Goal: Task Accomplishment & Management: Use online tool/utility

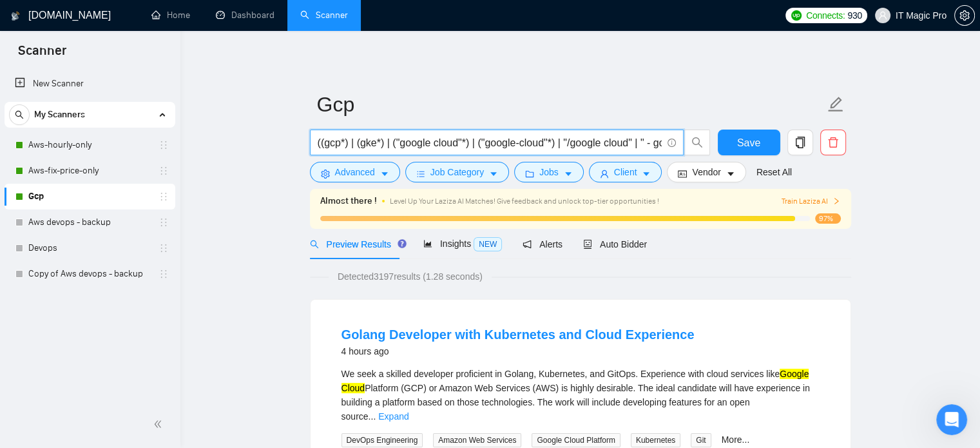
click at [924, 15] on span "IT Magic Pro" at bounding box center [920, 15] width 51 height 0
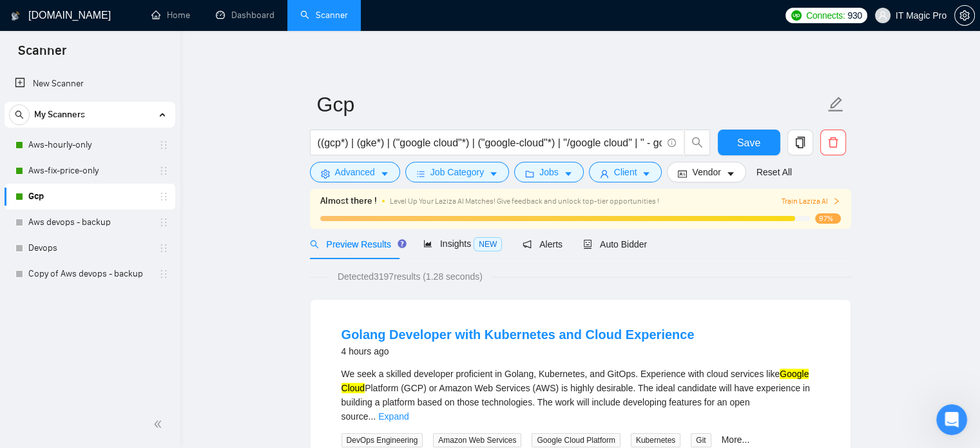
drag, startPoint x: 74, startPoint y: 12, endPoint x: 550, endPoint y: 61, distance: 478.0
click at [74, 12] on h1 "[DOMAIN_NAME]" at bounding box center [69, 15] width 82 height 31
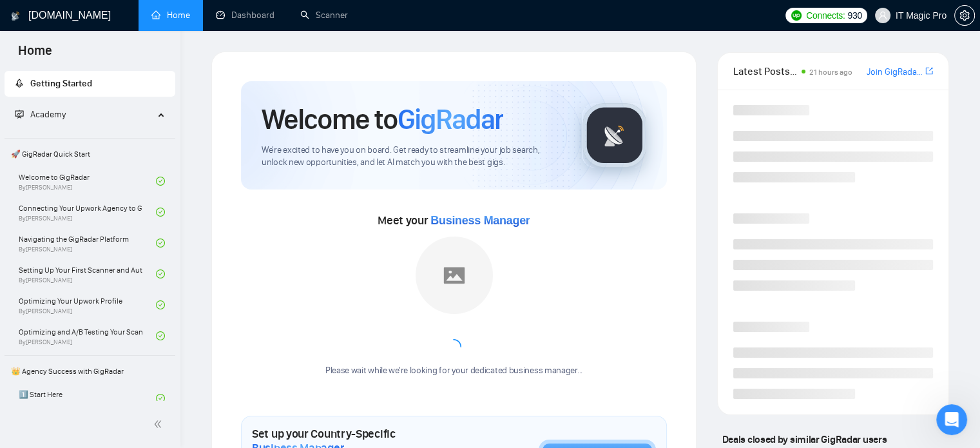
click at [923, 15] on span "IT Magic Pro" at bounding box center [920, 15] width 51 height 0
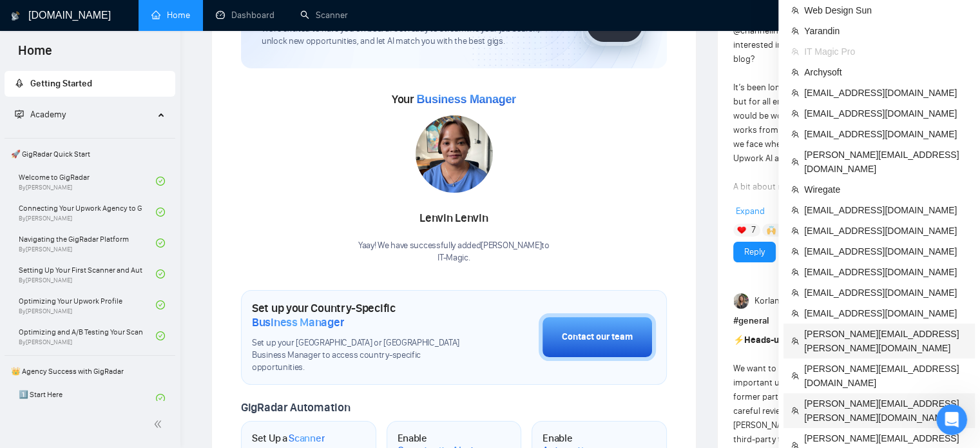
scroll to position [122, 0]
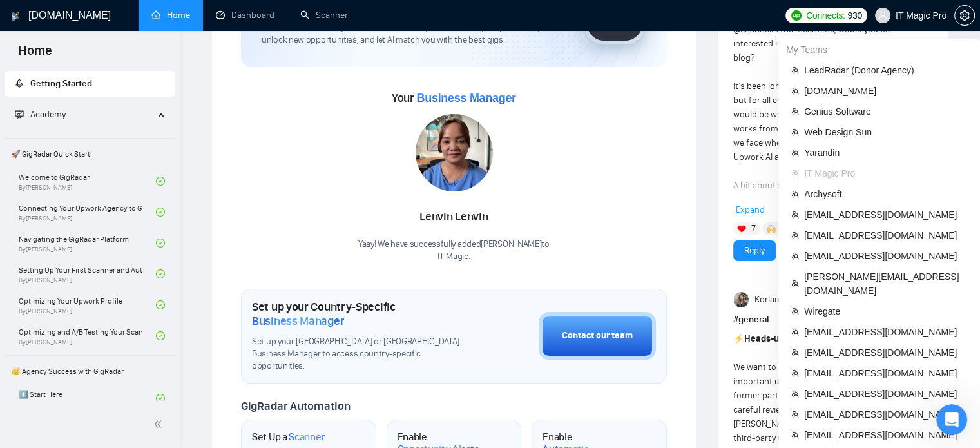
click at [926, 15] on span "IT Magic Pro" at bounding box center [920, 15] width 51 height 0
click at [828, 69] on span "LeadRadar (Donor Agency)" at bounding box center [885, 70] width 163 height 14
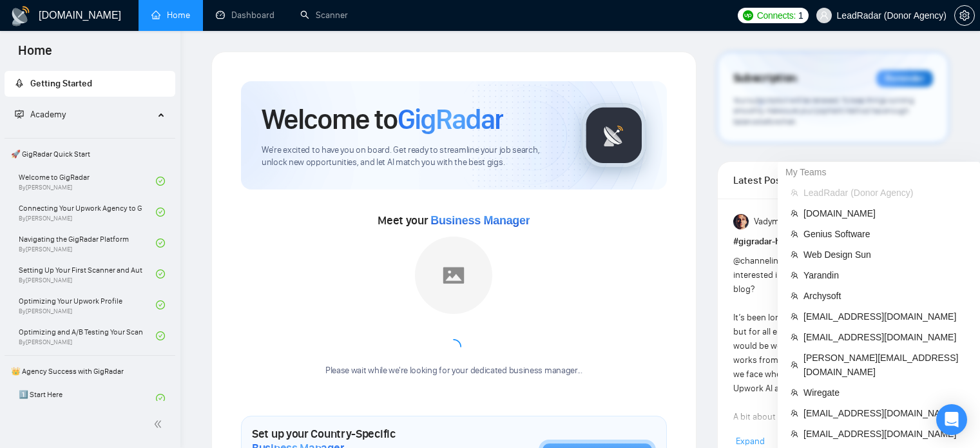
scroll to position [122, 0]
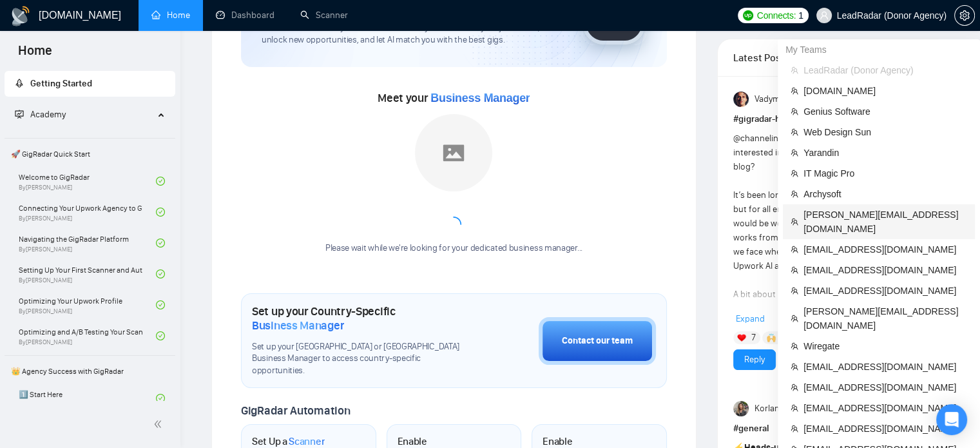
click at [853, 218] on span "[PERSON_NAME][EMAIL_ADDRESS][DOMAIN_NAME]" at bounding box center [885, 221] width 164 height 28
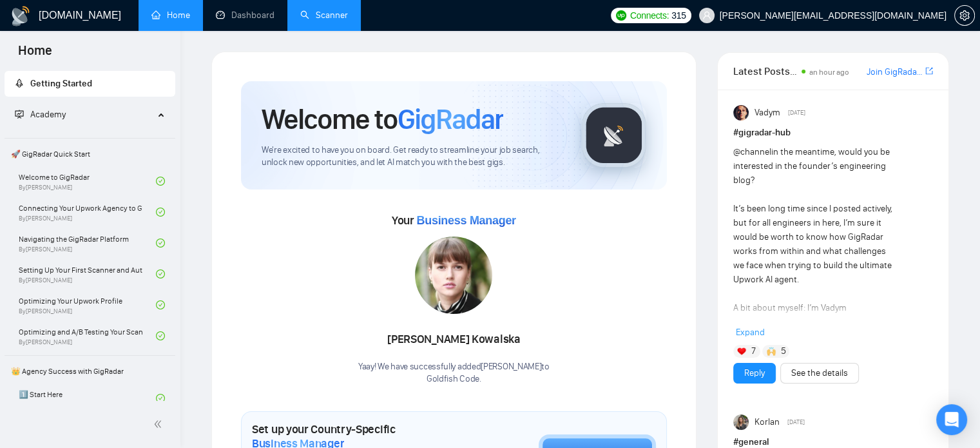
click at [338, 15] on link "Scanner" at bounding box center [324, 15] width 48 height 11
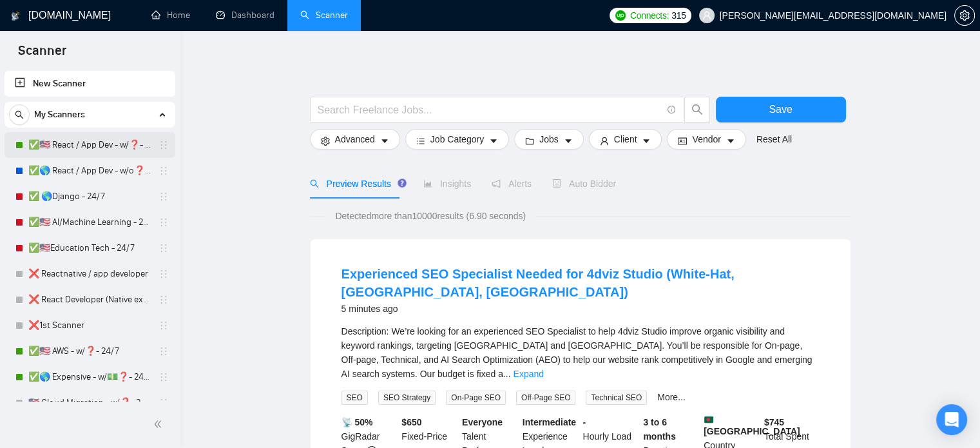
click at [57, 150] on link "✅🇺🇸 React / App Dev - w/❓- MWF" at bounding box center [89, 145] width 122 height 26
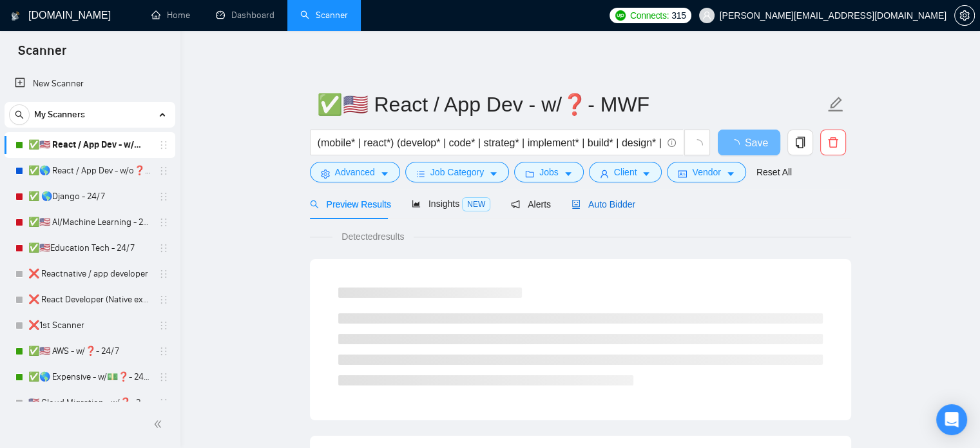
click at [611, 207] on span "Auto Bidder" at bounding box center [603, 204] width 64 height 10
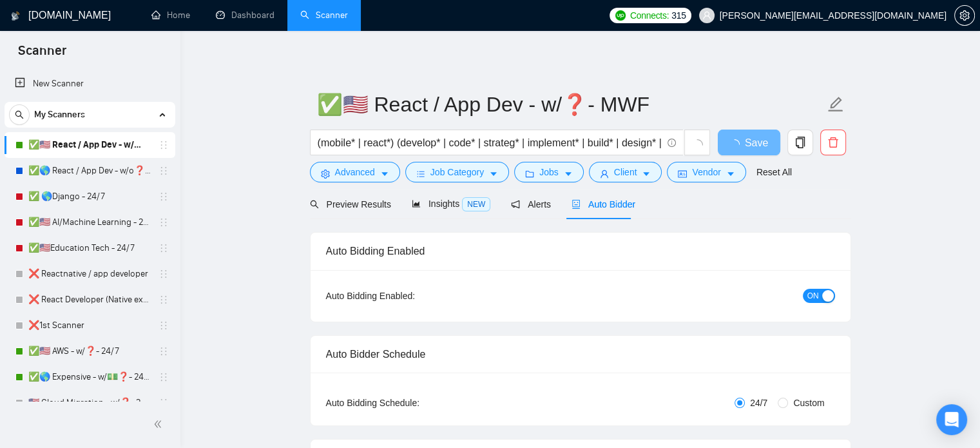
radio input "false"
radio input "true"
checkbox input "true"
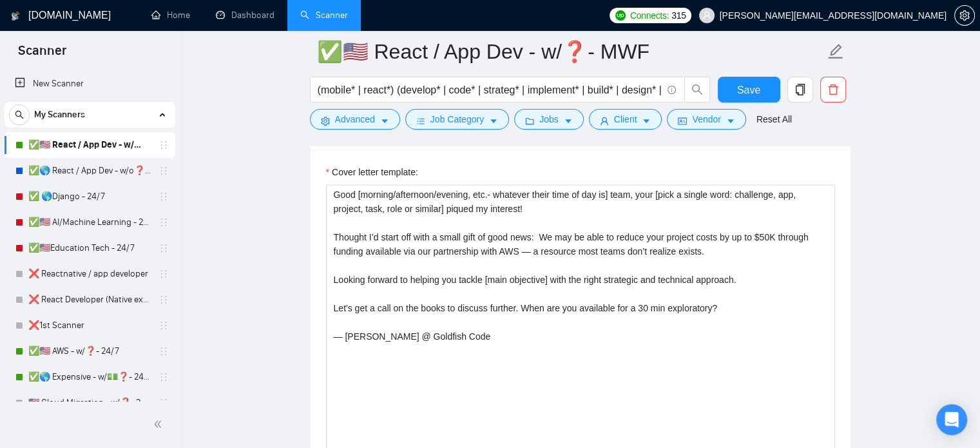
scroll to position [1667, 0]
click at [72, 177] on link "✅🌎 React / App Dev - w/o❓- TuTh" at bounding box center [89, 171] width 122 height 26
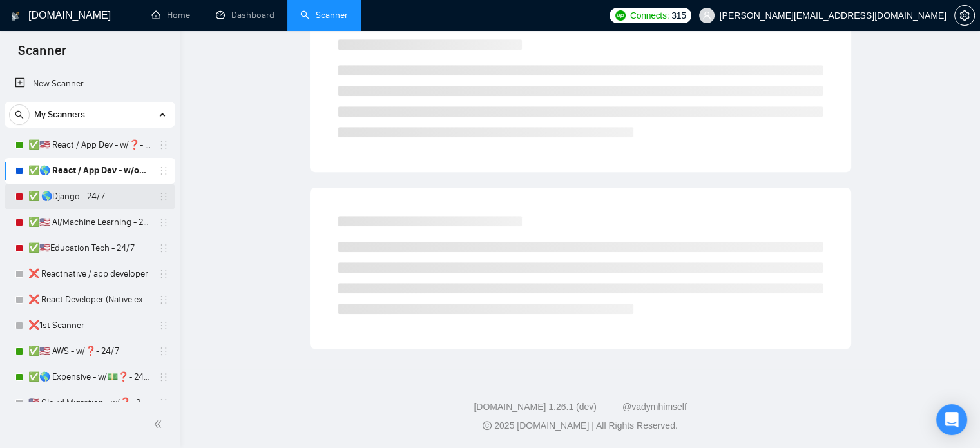
scroll to position [23, 0]
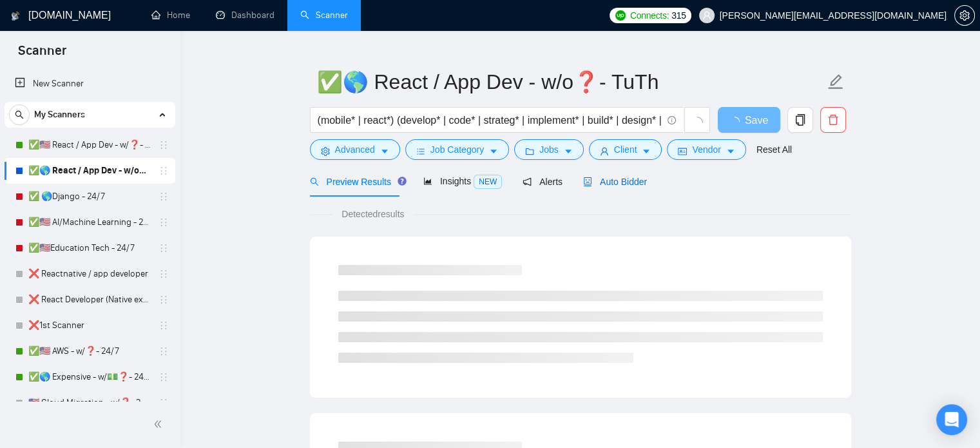
click at [618, 178] on span "Auto Bidder" at bounding box center [615, 182] width 64 height 10
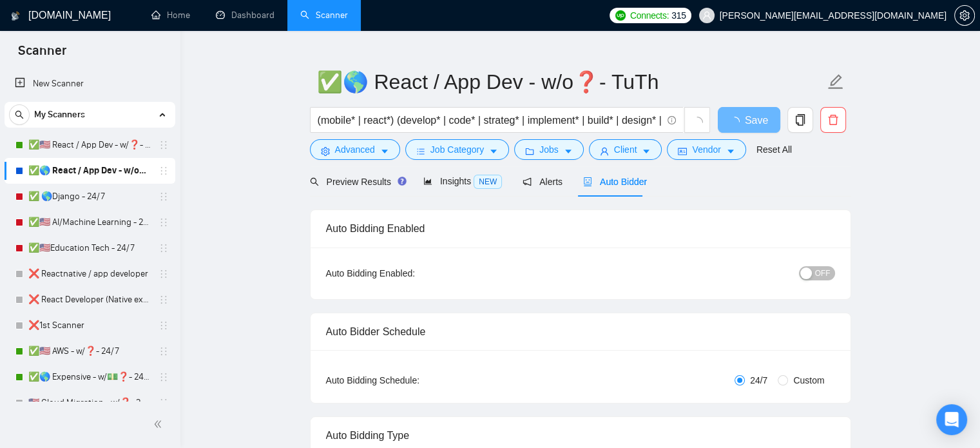
radio input "false"
radio input "true"
checkbox input "true"
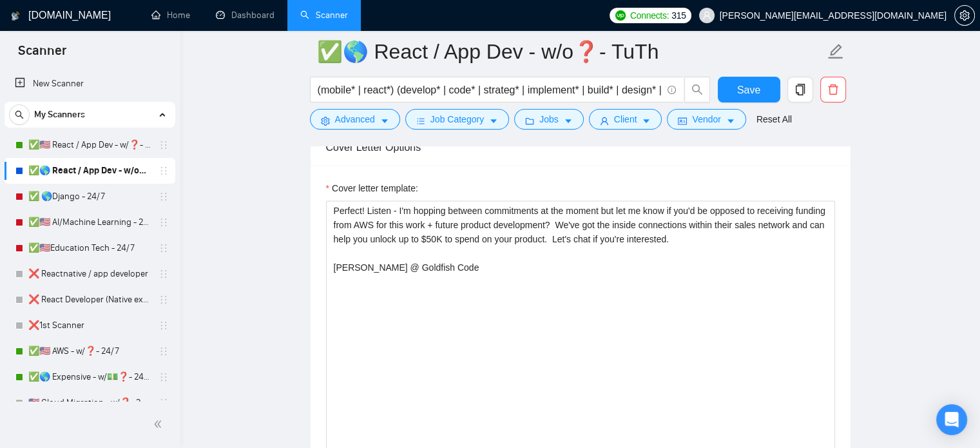
scroll to position [1715, 0]
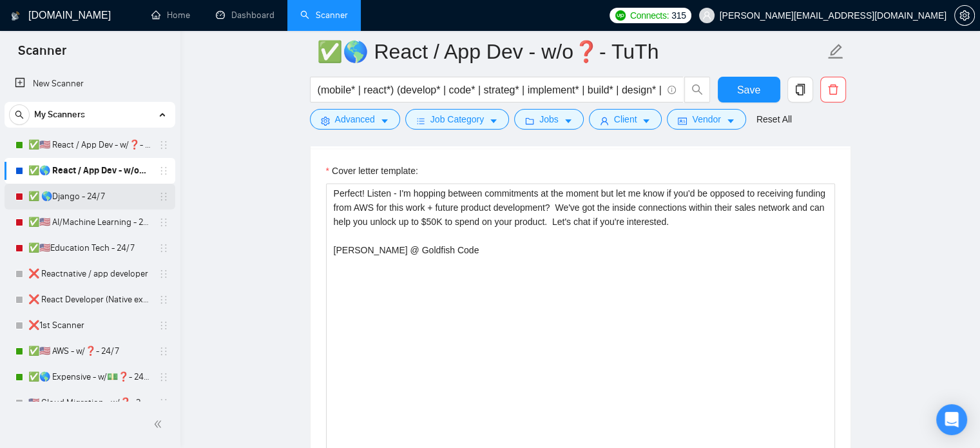
click at [67, 200] on link "✅ 🌎Django - 24/7" at bounding box center [89, 197] width 122 height 26
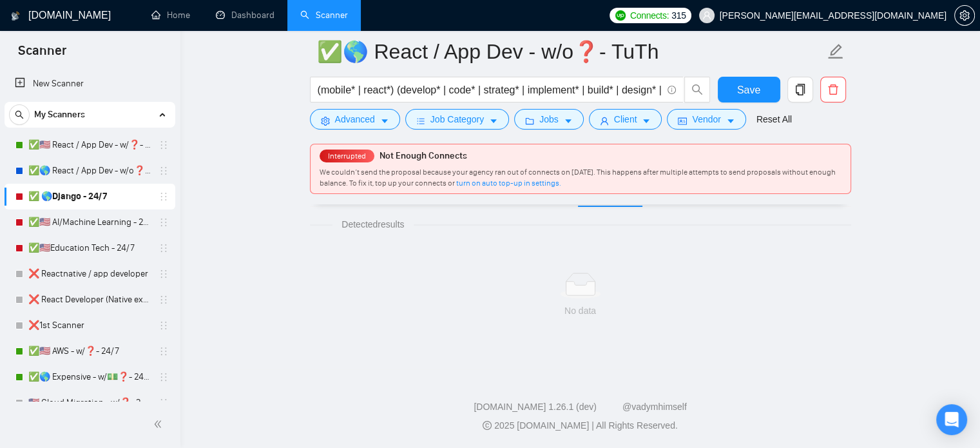
scroll to position [23, 0]
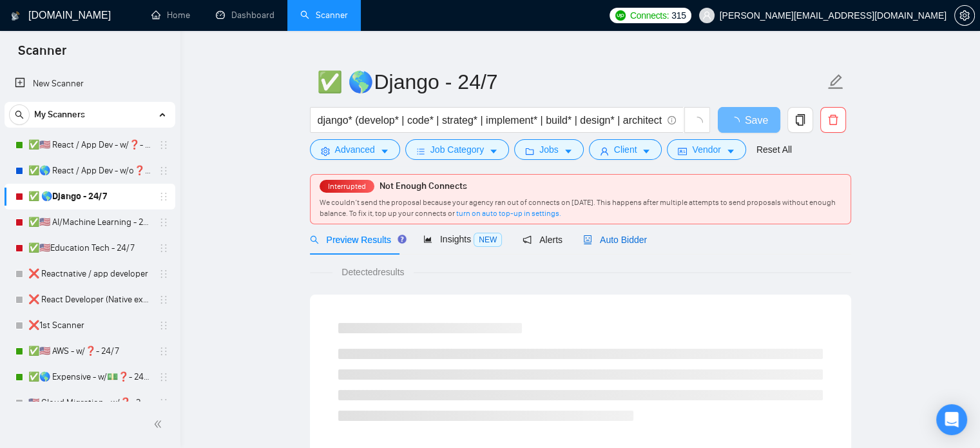
click at [618, 240] on span "Auto Bidder" at bounding box center [615, 240] width 64 height 10
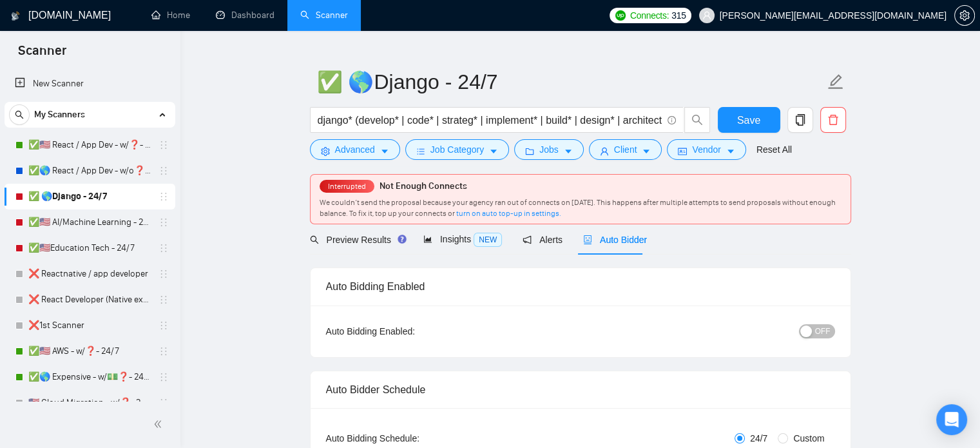
checkbox input "true"
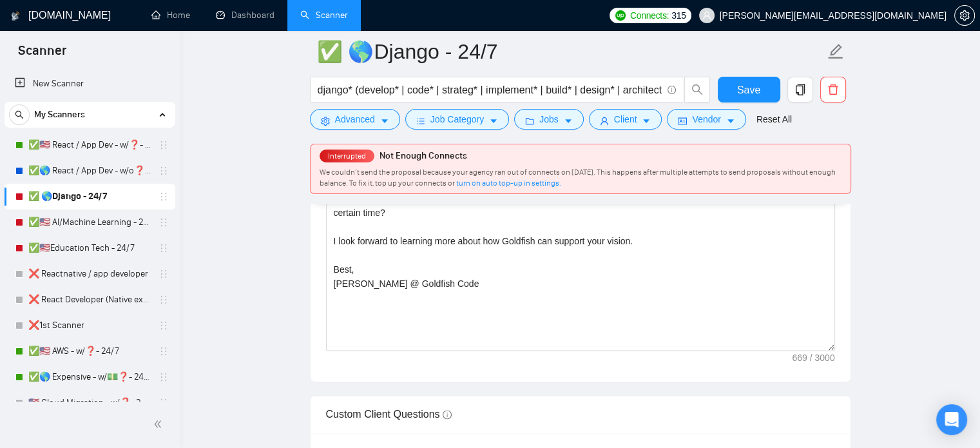
scroll to position [1683, 0]
click at [67, 224] on link "✅🇺🇸 AI/Machine Learning - 24/7" at bounding box center [89, 222] width 122 height 26
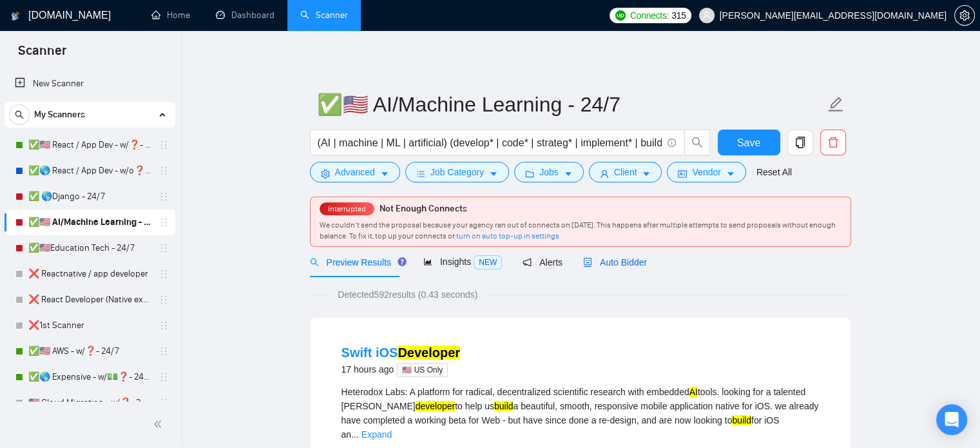
click at [637, 260] on span "Auto Bidder" at bounding box center [615, 262] width 64 height 10
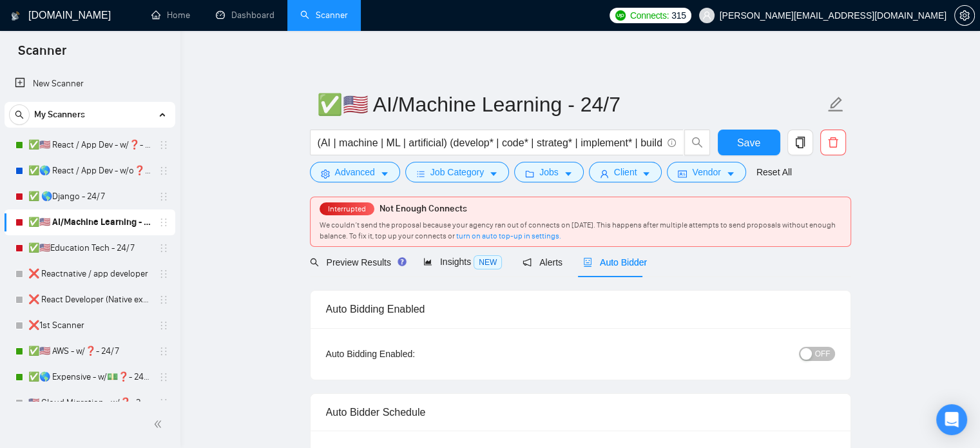
checkbox input "true"
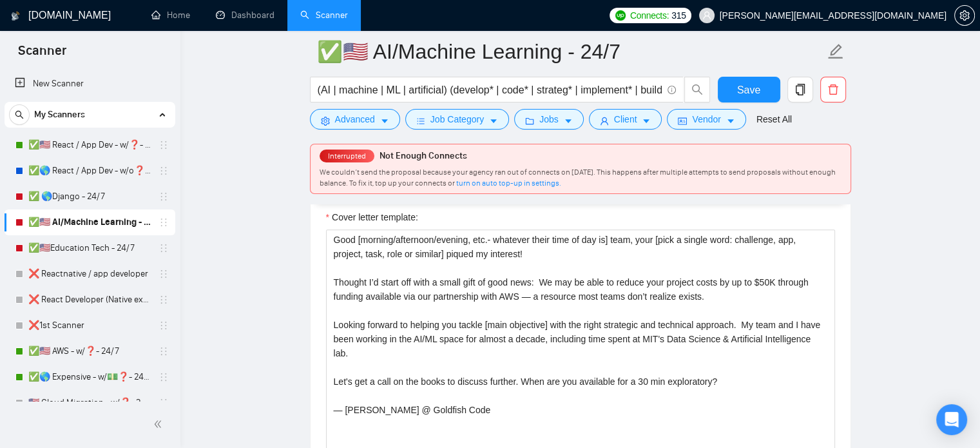
scroll to position [1455, 0]
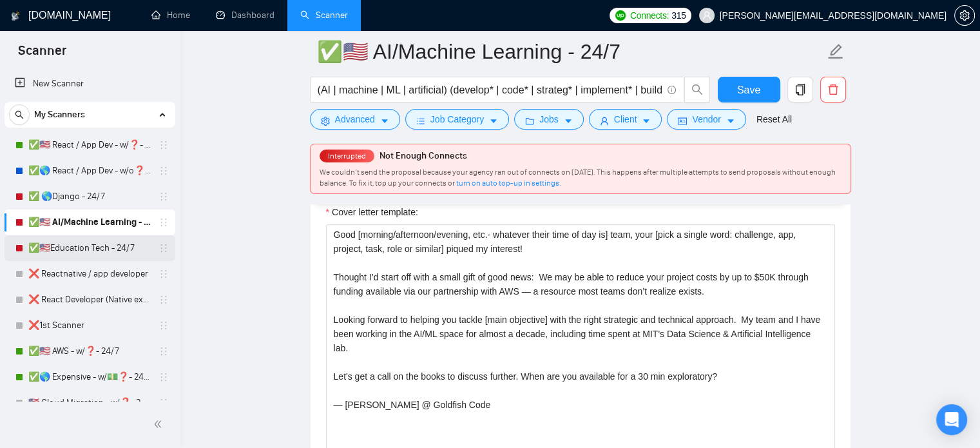
click at [75, 252] on link "✅🇺🇸Education Tech - 24/7" at bounding box center [89, 248] width 122 height 26
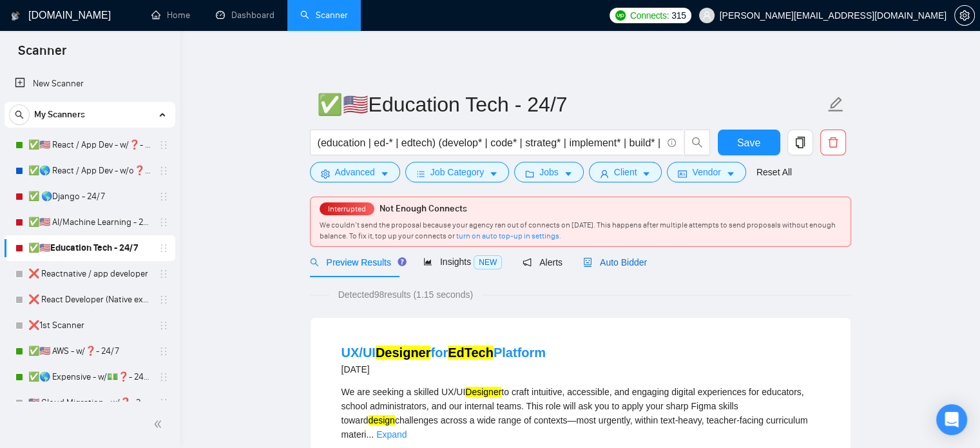
click at [631, 260] on span "Auto Bidder" at bounding box center [615, 262] width 64 height 10
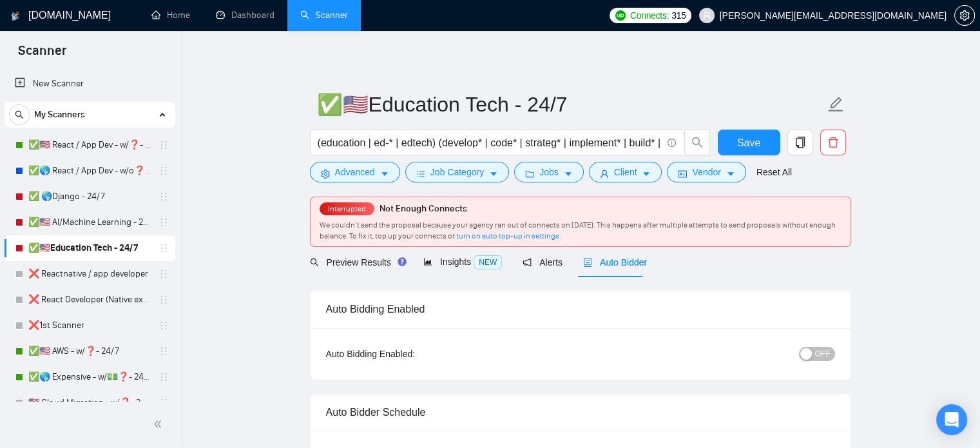
checkbox input "true"
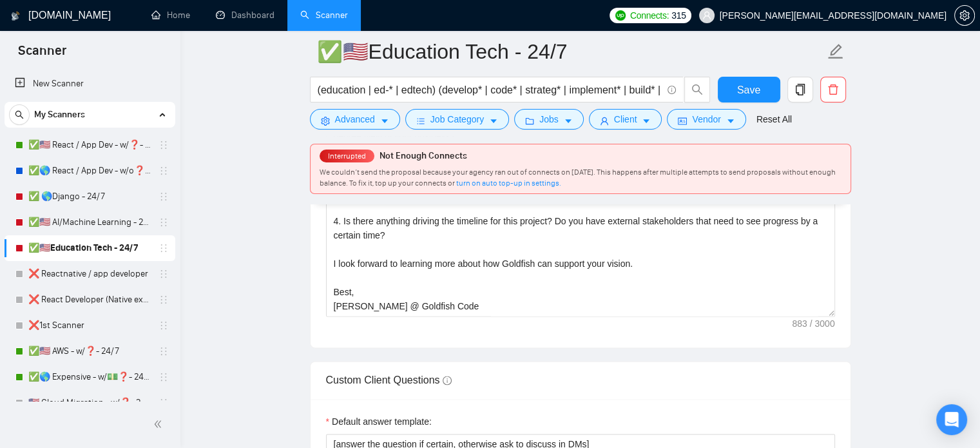
scroll to position [1732, 0]
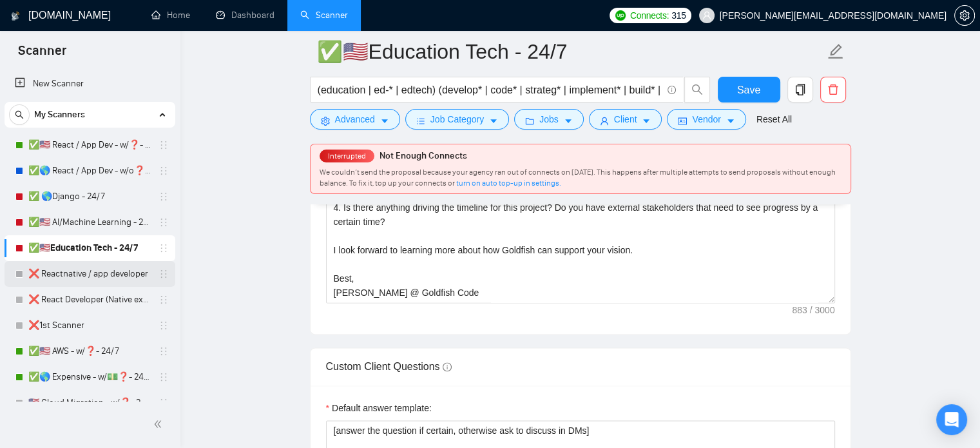
click at [79, 278] on link "❌ Reactnative / app developer" at bounding box center [89, 274] width 122 height 26
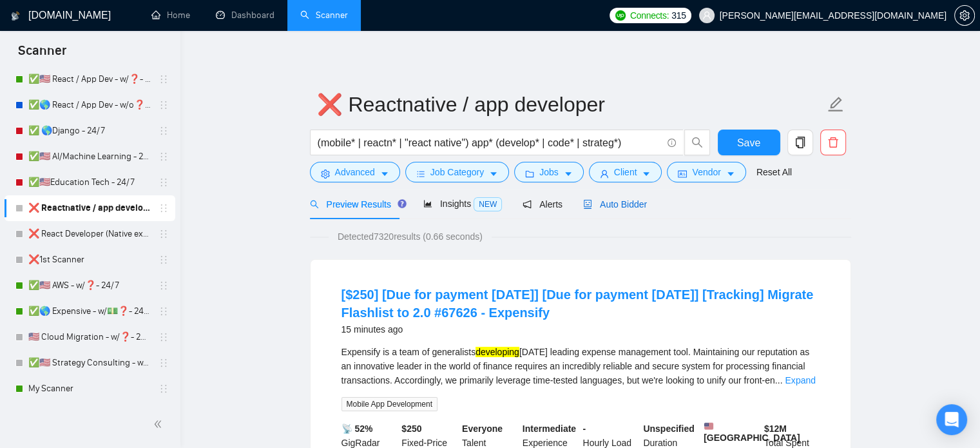
click at [623, 206] on span "Auto Bidder" at bounding box center [615, 204] width 64 height 10
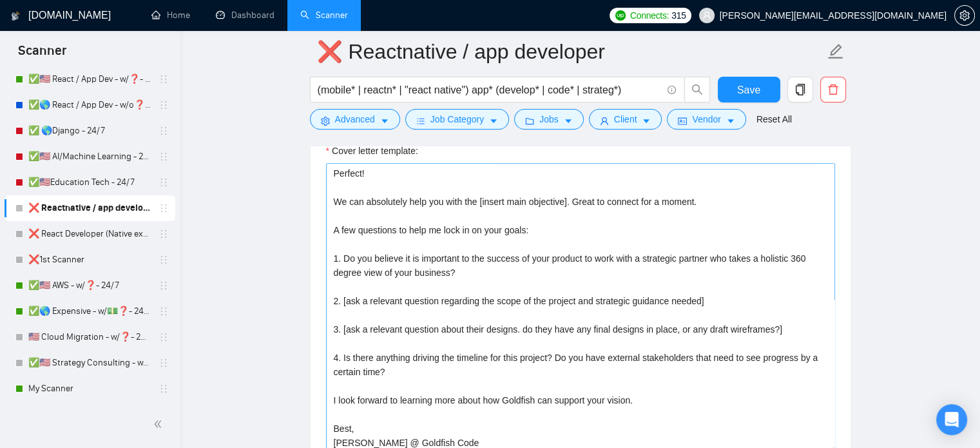
scroll to position [1709, 0]
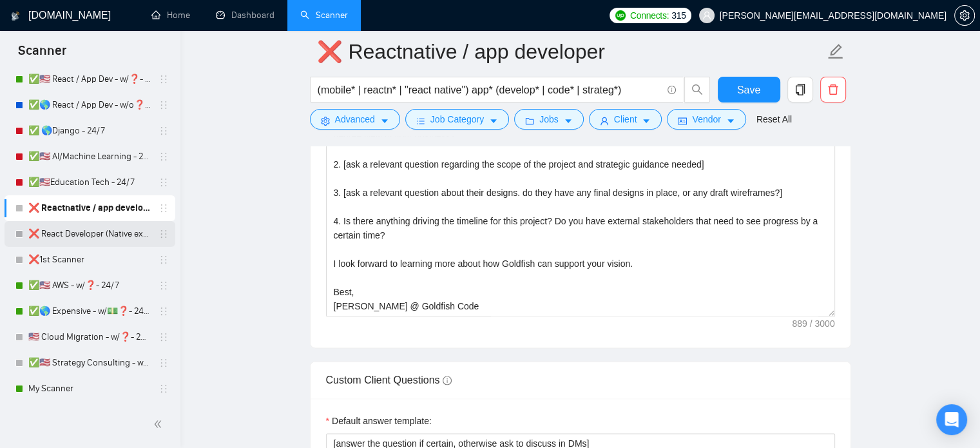
click at [47, 239] on link "❌ React Developer (Native excl)" at bounding box center [89, 234] width 122 height 26
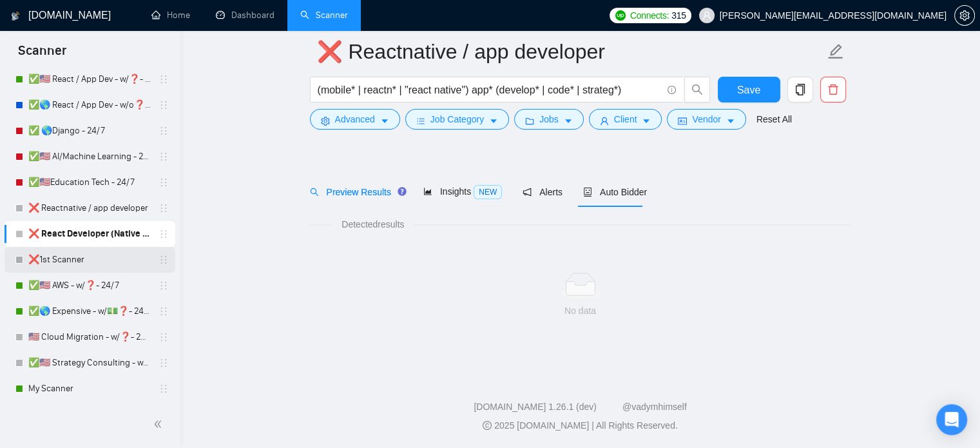
scroll to position [23, 0]
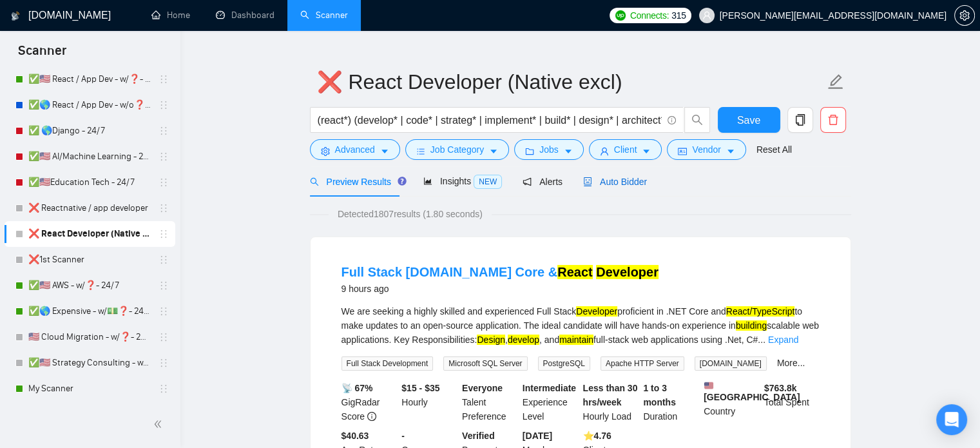
click at [635, 182] on span "Auto Bidder" at bounding box center [615, 182] width 64 height 10
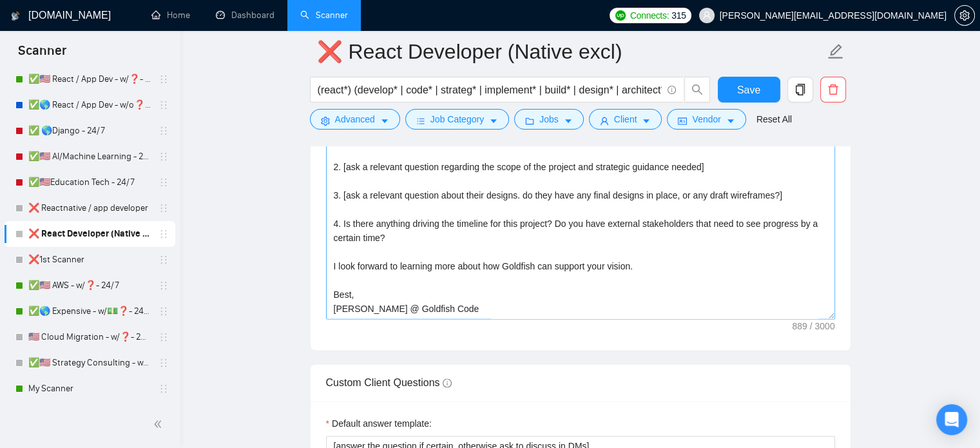
scroll to position [1732, 0]
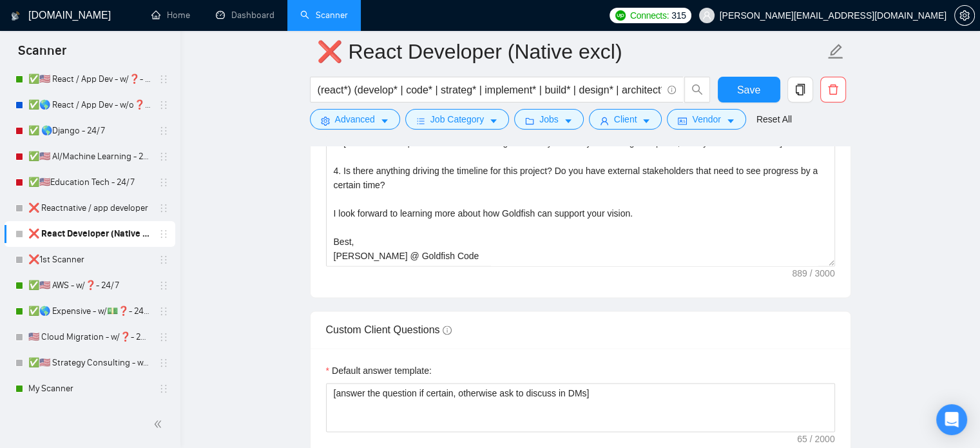
click at [57, 265] on link "❌1st Scanner" at bounding box center [89, 260] width 122 height 26
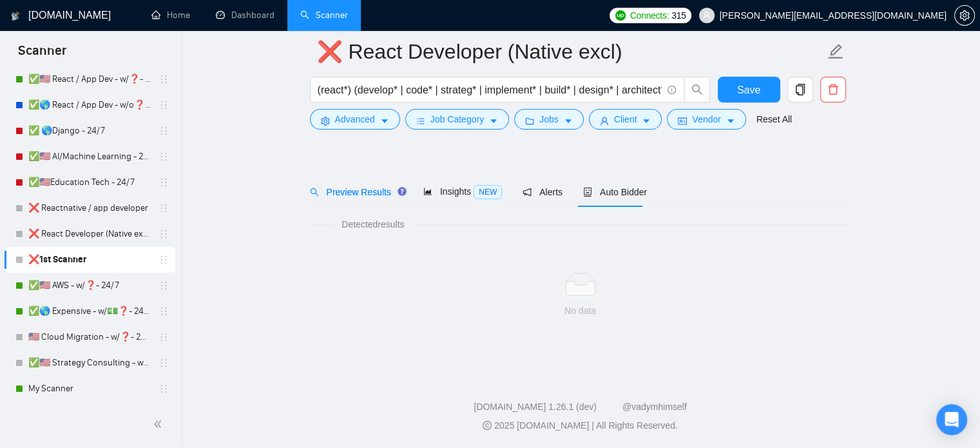
scroll to position [23, 0]
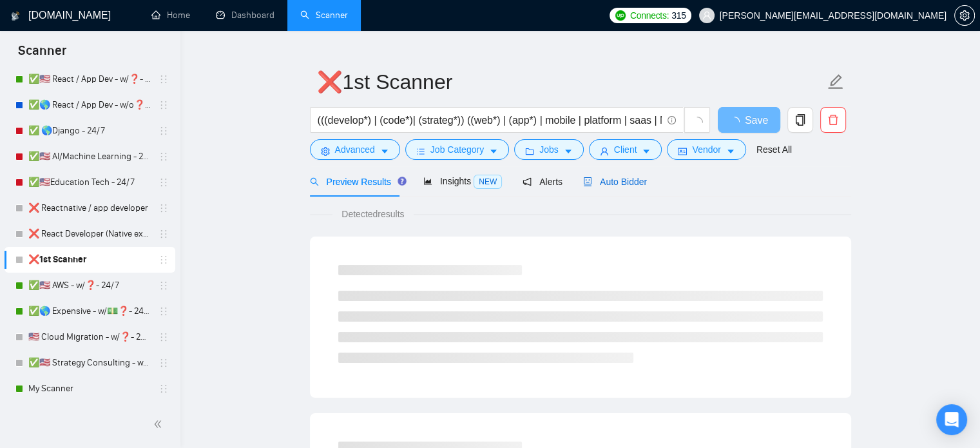
click at [629, 177] on span "Auto Bidder" at bounding box center [615, 182] width 64 height 10
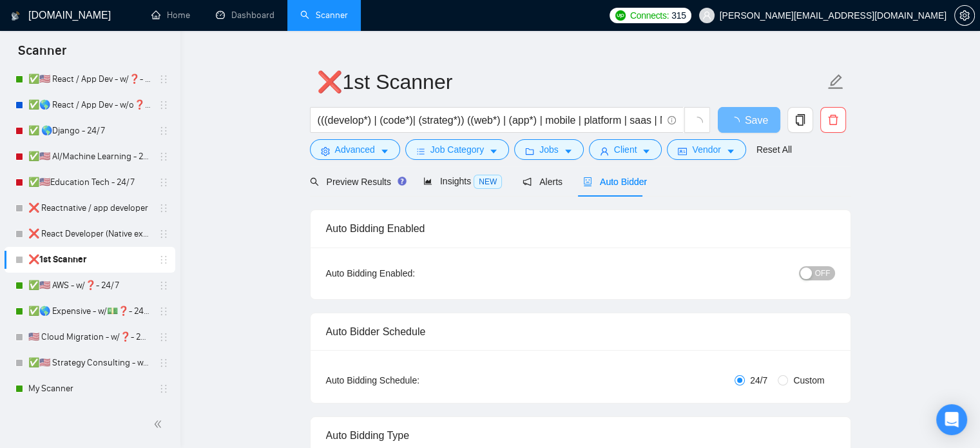
radio input "false"
radio input "true"
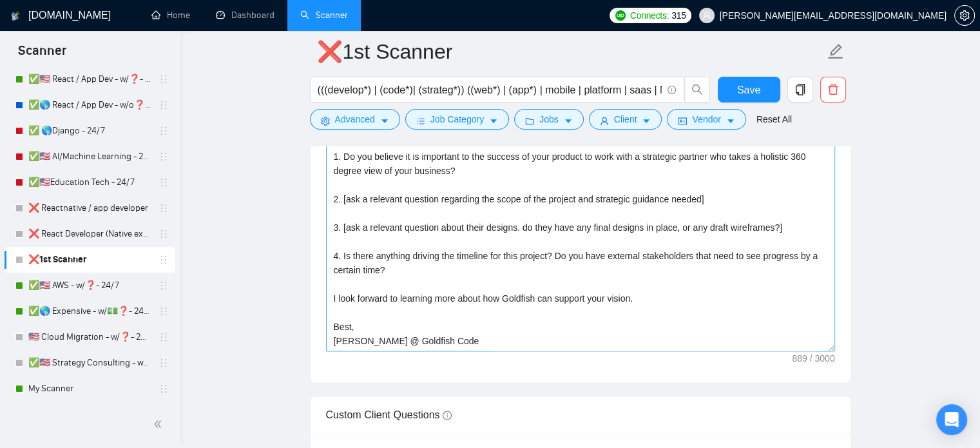
scroll to position [1873, 0]
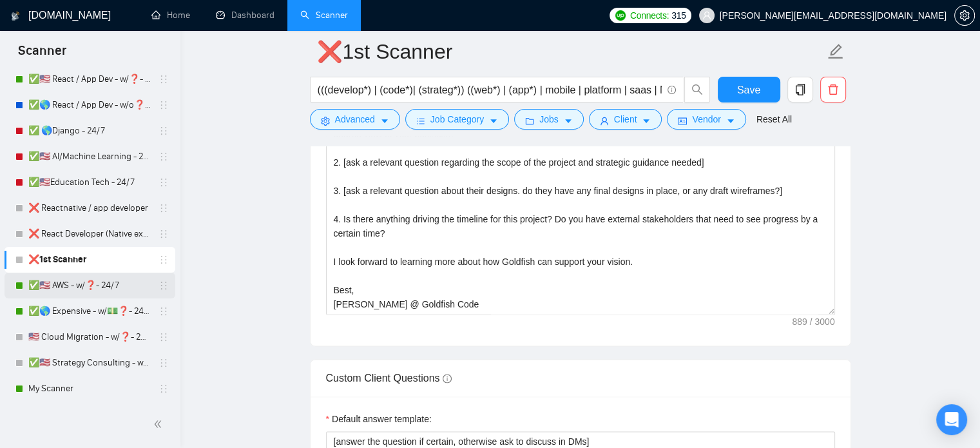
click at [75, 291] on link "✅🇺🇸 AWS - w/❓- 24/7" at bounding box center [89, 286] width 122 height 26
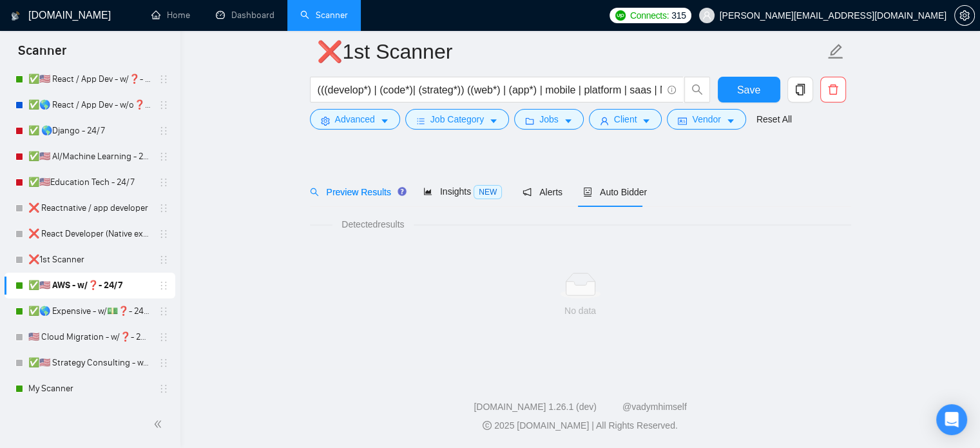
scroll to position [23, 0]
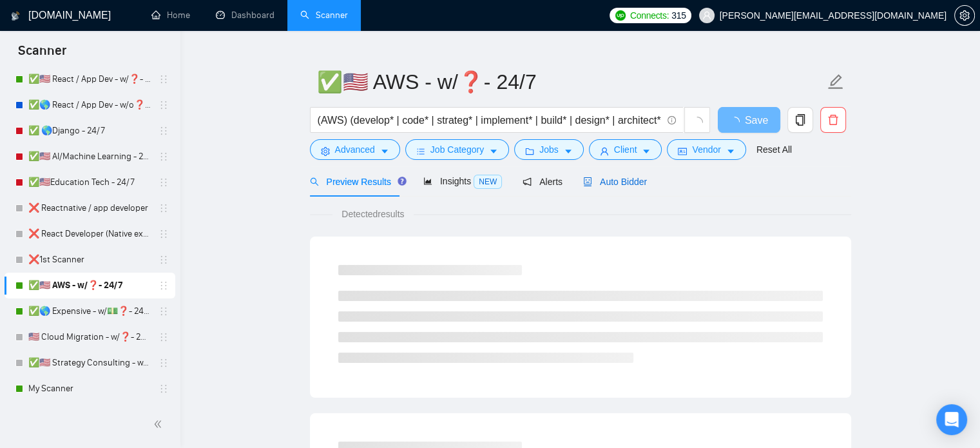
click at [616, 184] on span "Auto Bidder" at bounding box center [615, 182] width 64 height 10
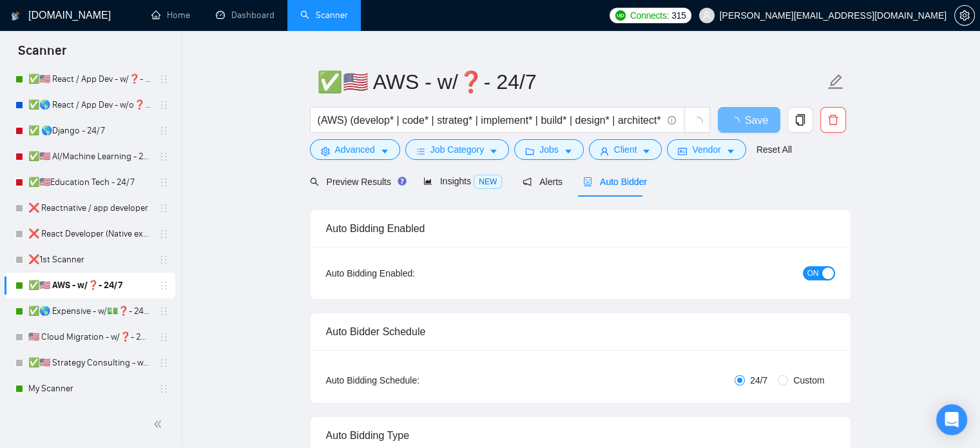
radio input "false"
radio input "true"
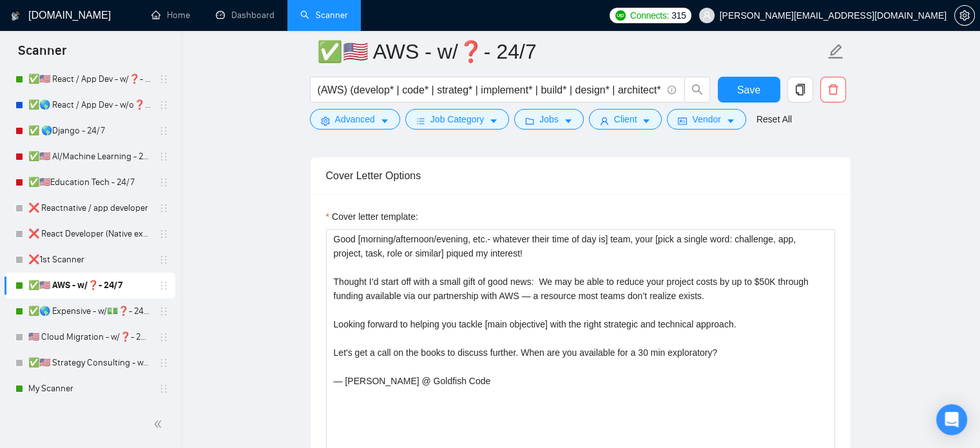
scroll to position [1704, 0]
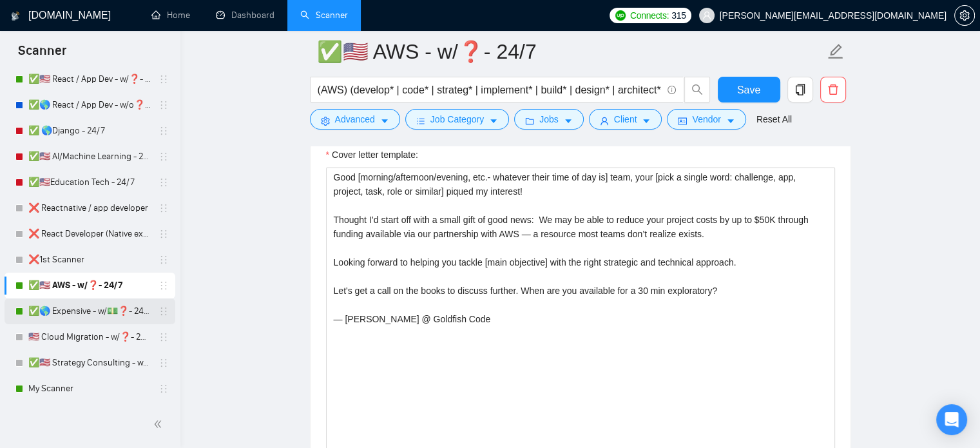
click at [63, 311] on link "✅🌎 Expensive - w/💵❓- 24/7" at bounding box center [89, 311] width 122 height 26
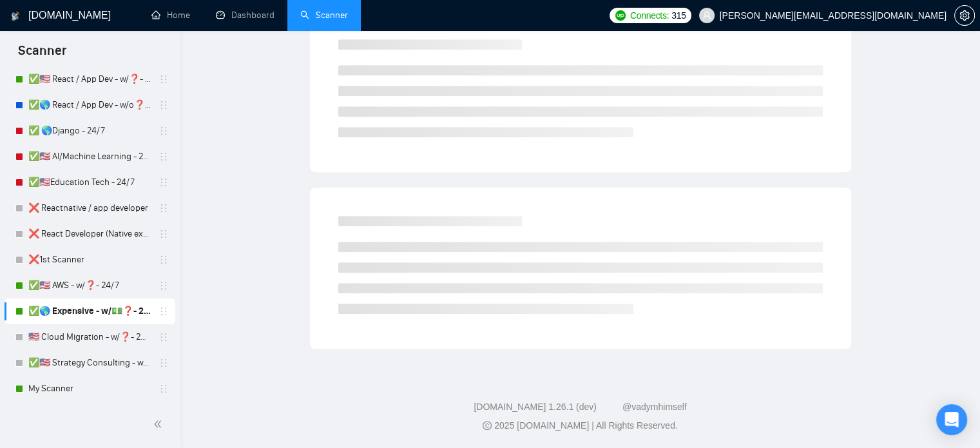
scroll to position [23, 0]
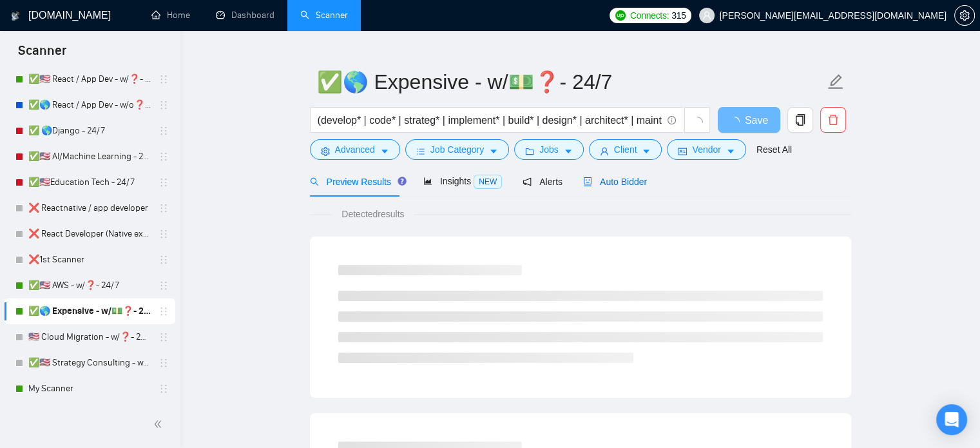
click at [616, 178] on span "Auto Bidder" at bounding box center [615, 182] width 64 height 10
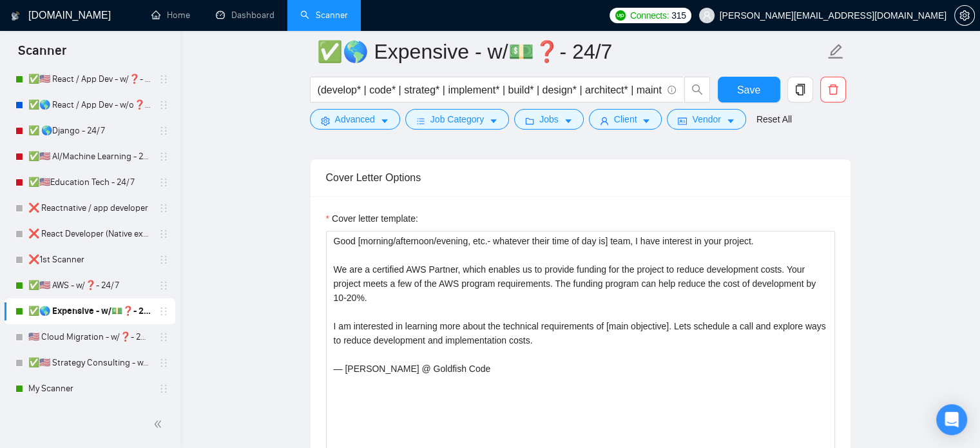
scroll to position [1513, 0]
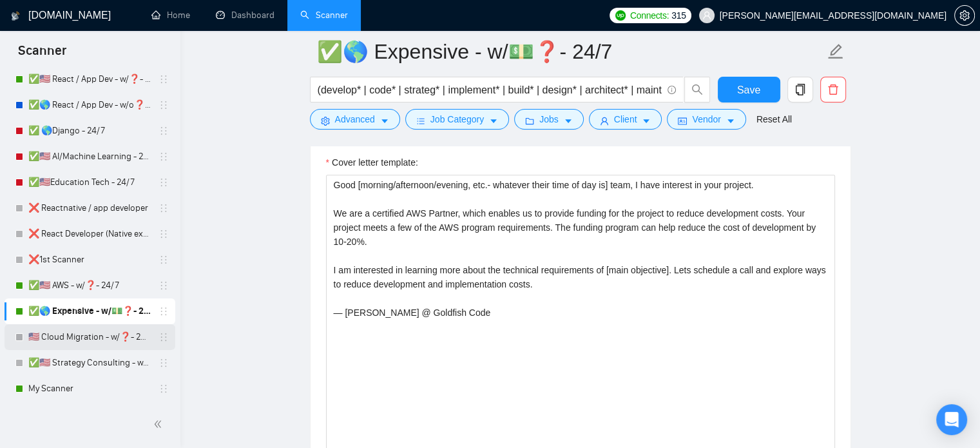
click at [83, 340] on link "🇺🇸 Cloud Migration - w/❓- 24/7" at bounding box center [89, 337] width 122 height 26
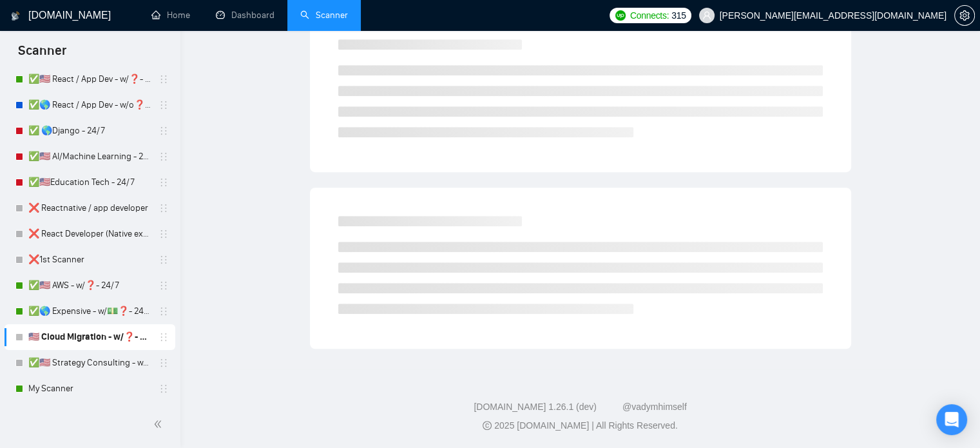
scroll to position [23, 0]
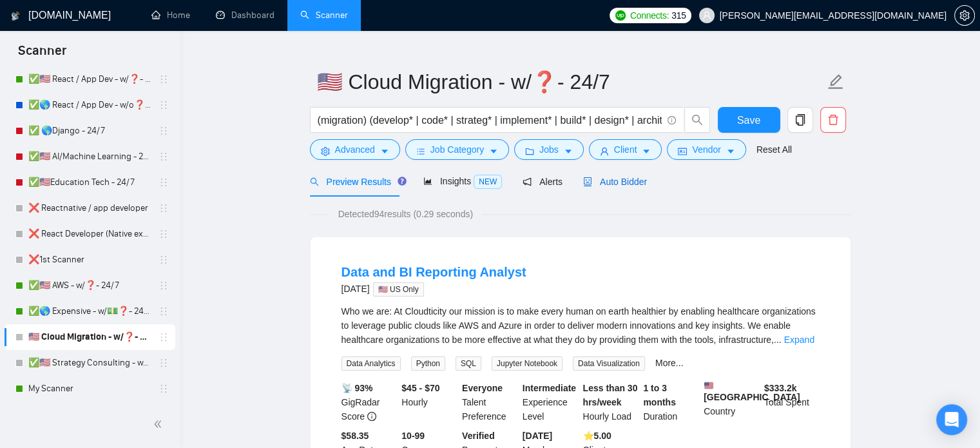
click at [618, 178] on span "Auto Bidder" at bounding box center [615, 182] width 64 height 10
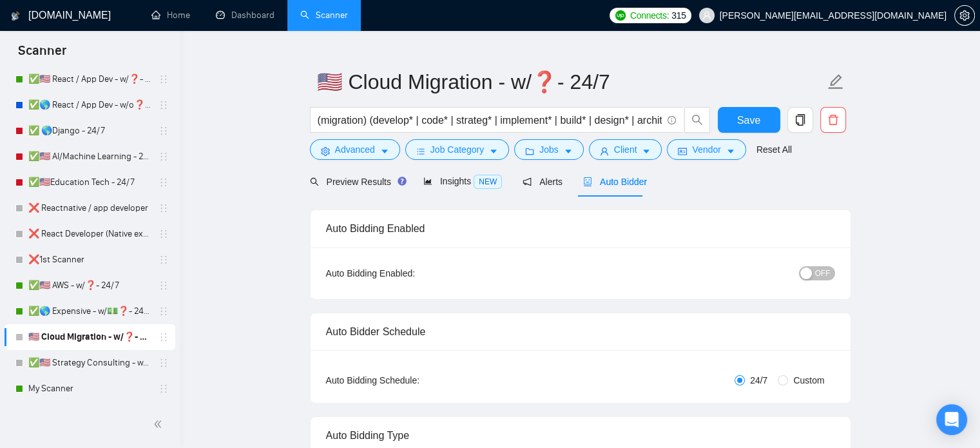
click at [606, 184] on span "Auto Bidder" at bounding box center [615, 182] width 64 height 10
radio input "false"
radio input "true"
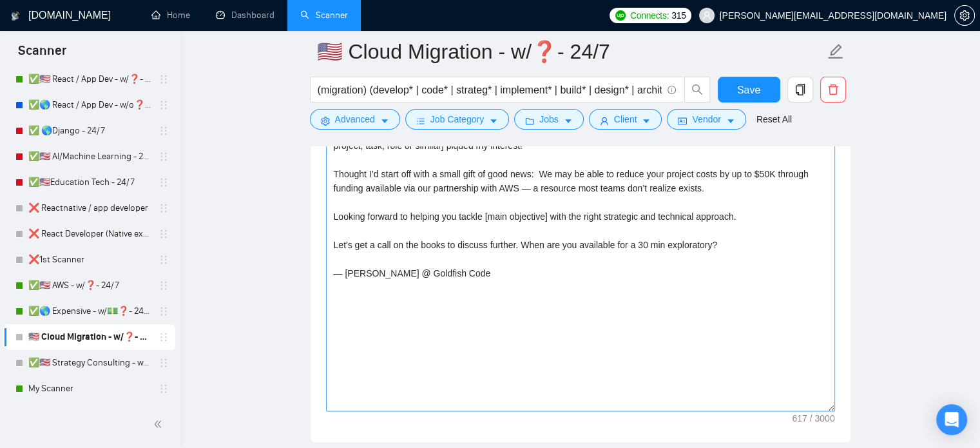
scroll to position [1728, 0]
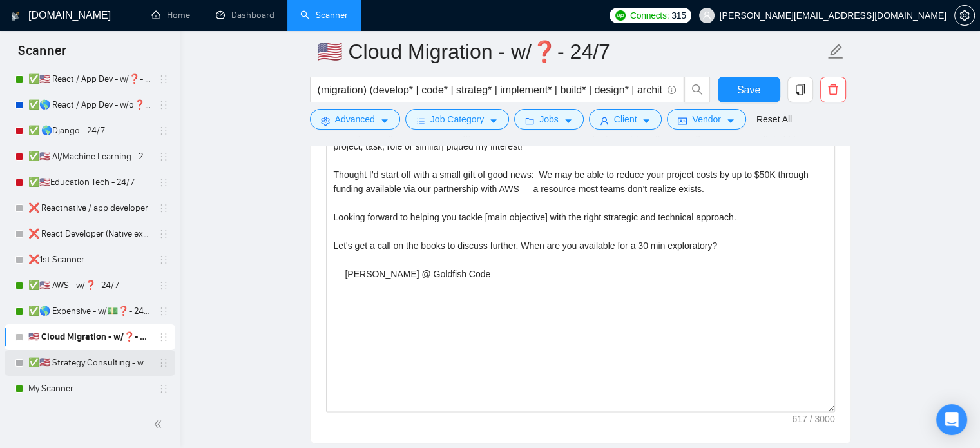
click at [87, 365] on link "✅🇺🇸 Strategy Consulting - w/❓- 24/7" at bounding box center [89, 363] width 122 height 26
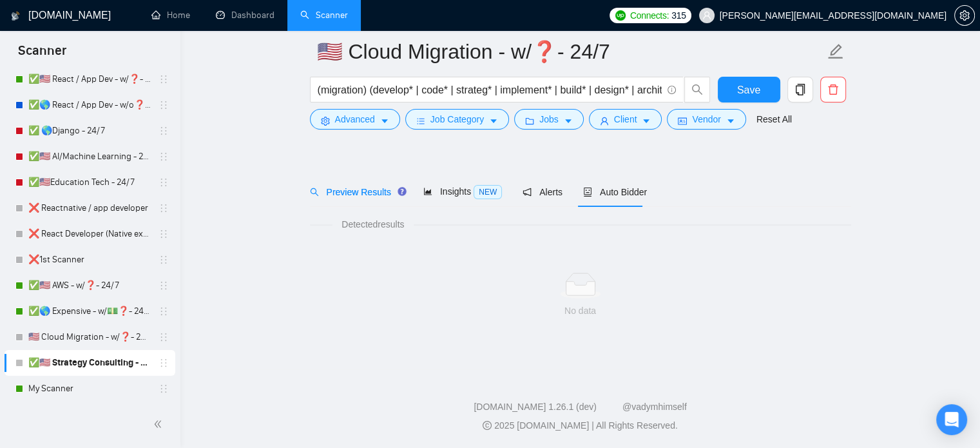
scroll to position [23, 0]
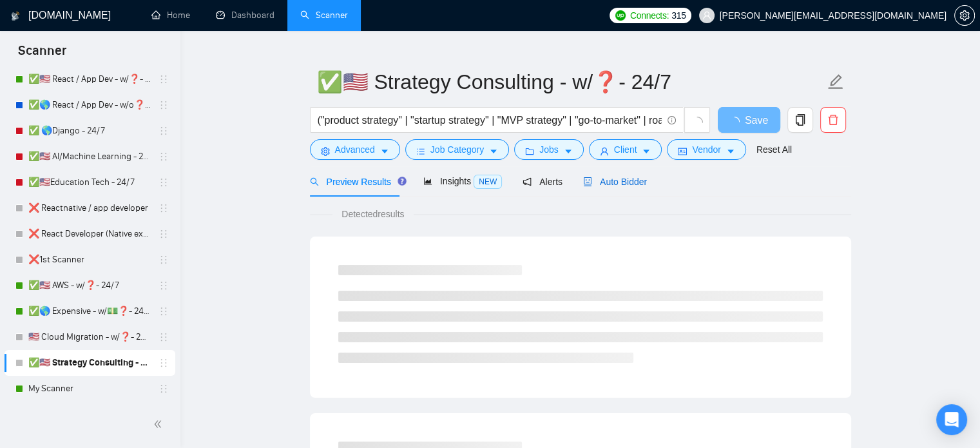
click at [618, 177] on span "Auto Bidder" at bounding box center [615, 182] width 64 height 10
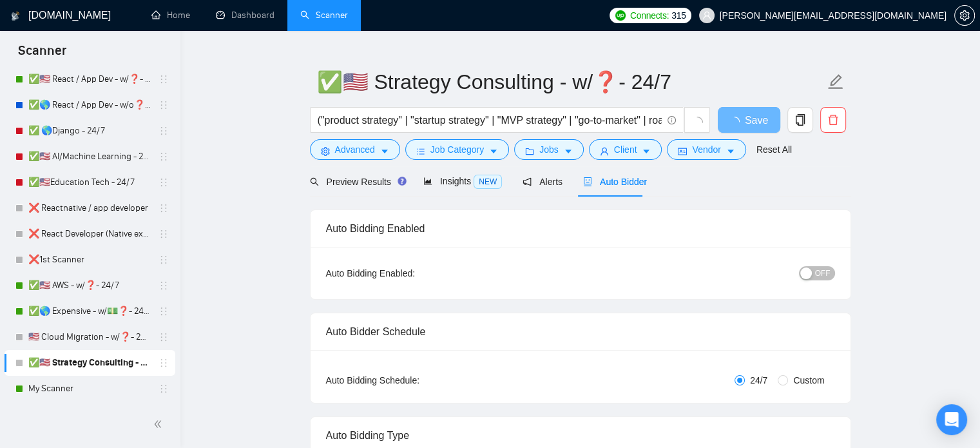
radio input "false"
radio input "true"
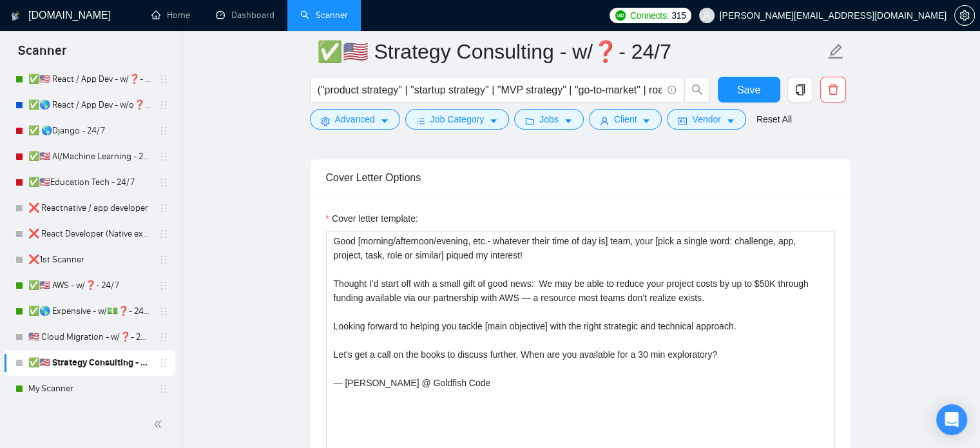
scroll to position [1619, 0]
click at [82, 395] on link "My Scanner" at bounding box center [89, 389] width 122 height 26
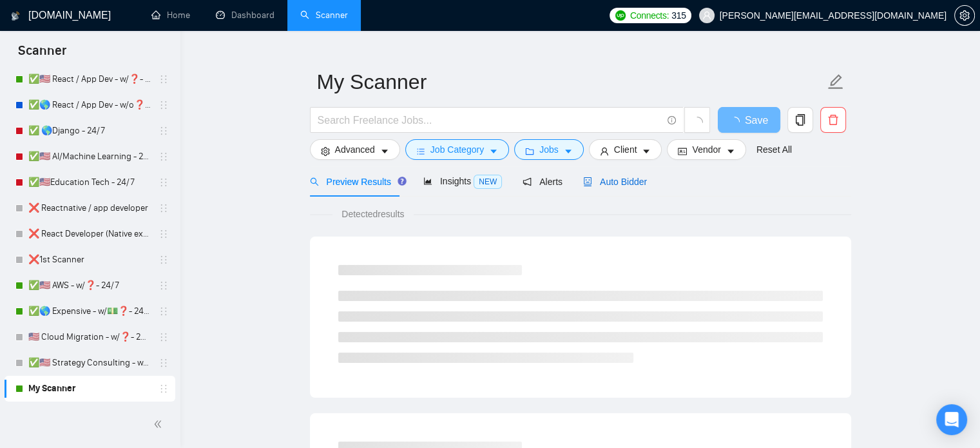
click at [620, 184] on span "Auto Bidder" at bounding box center [615, 182] width 64 height 10
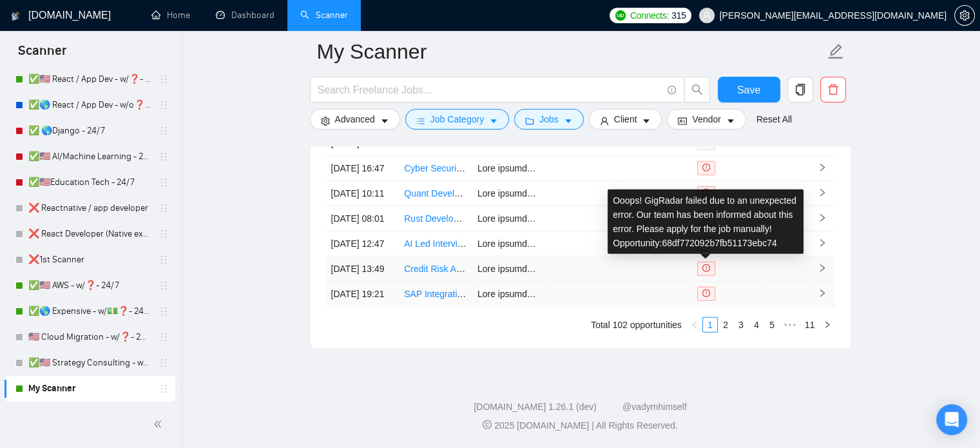
scroll to position [3477, 0]
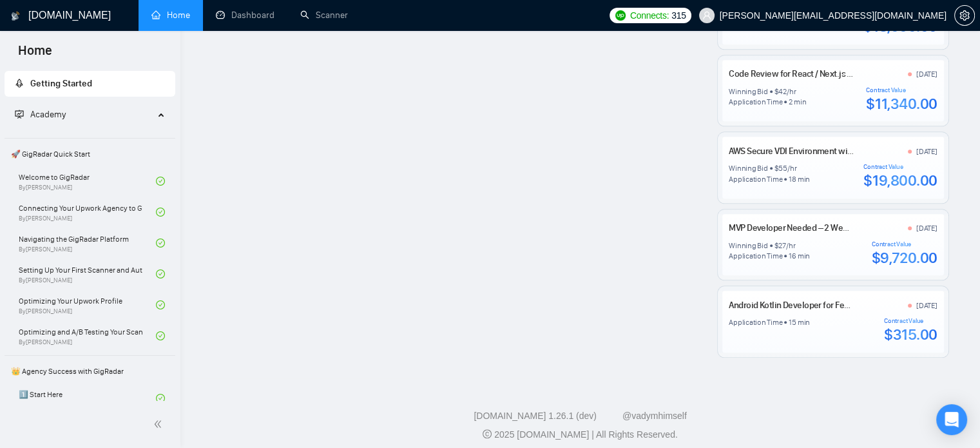
scroll to position [1202, 0]
click at [825, 176] on div "Winning Bid $ 55 /hr Application Time 18 min Contract Value $19,800.00" at bounding box center [833, 176] width 208 height 27
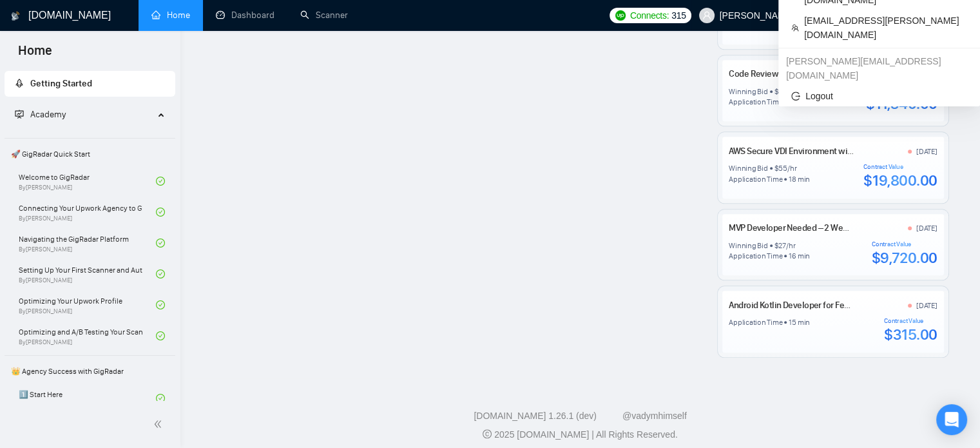
click at [905, 15] on span "[PERSON_NAME][EMAIL_ADDRESS][DOMAIN_NAME]" at bounding box center [833, 15] width 227 height 0
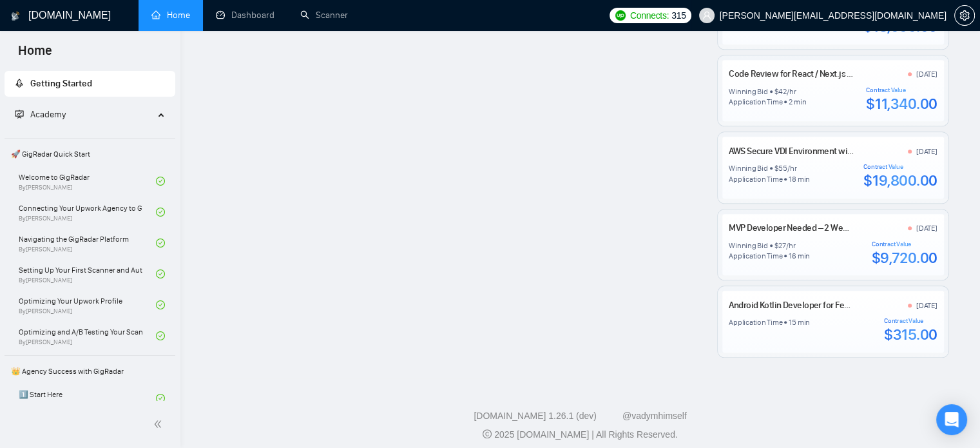
click at [893, 15] on span "[PERSON_NAME][EMAIL_ADDRESS][DOMAIN_NAME]" at bounding box center [833, 15] width 227 height 0
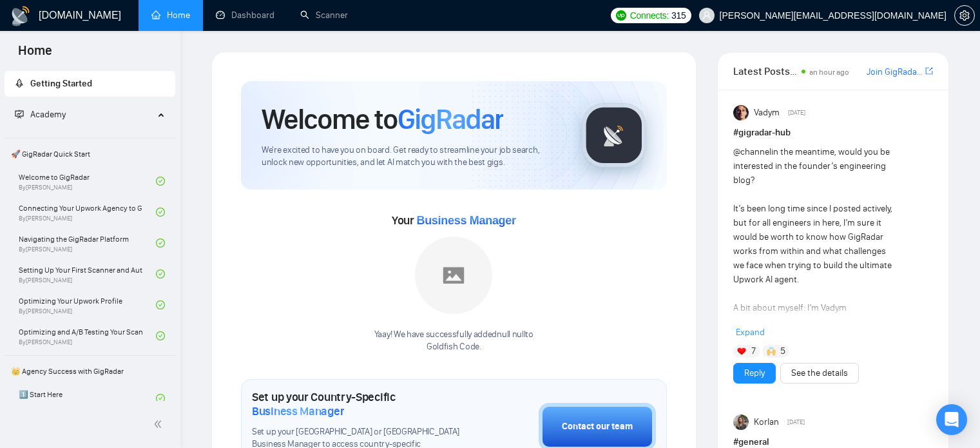
scroll to position [1202, 0]
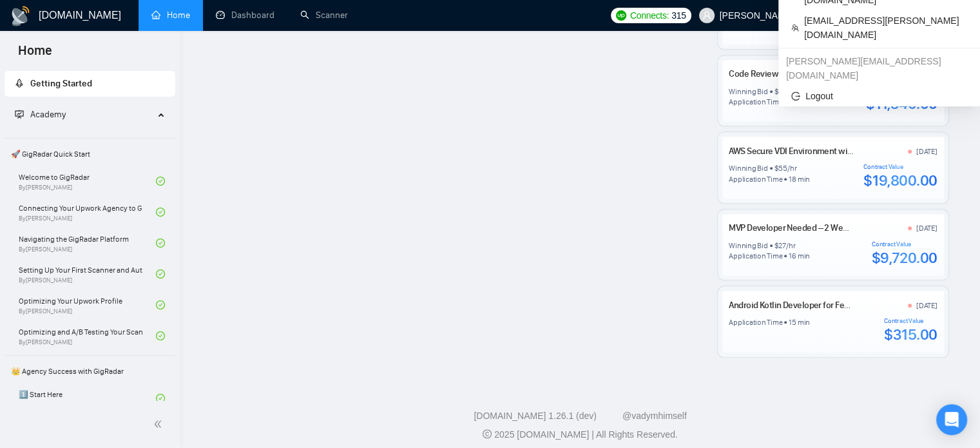
click at [876, 15] on span "[PERSON_NAME][EMAIL_ADDRESS][DOMAIN_NAME]" at bounding box center [833, 15] width 227 height 0
drag, startPoint x: 928, startPoint y: 13, endPoint x: 917, endPoint y: 12, distance: 10.3
click at [925, 15] on span "[PERSON_NAME][EMAIL_ADDRESS][DOMAIN_NAME]" at bounding box center [833, 15] width 227 height 0
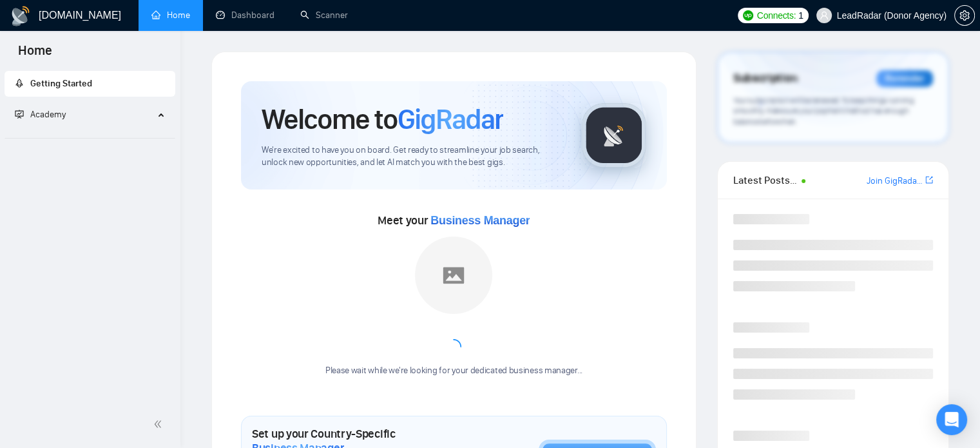
scroll to position [648, 0]
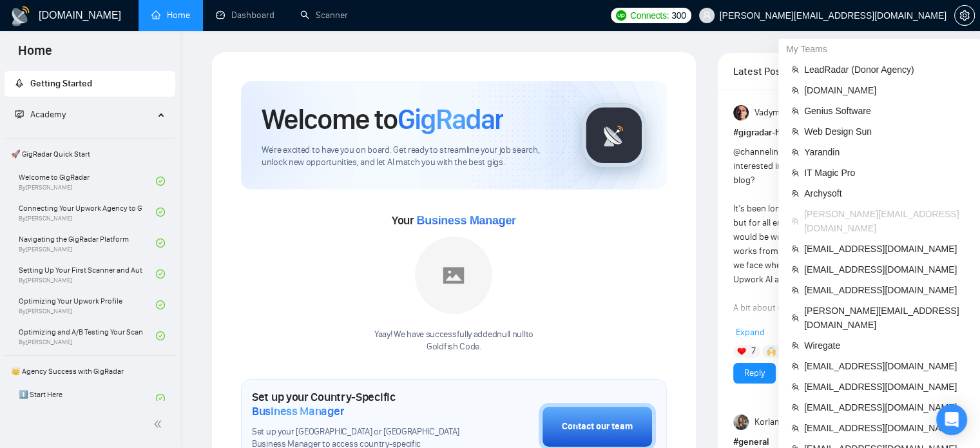
click at [885, 15] on span "[PERSON_NAME][EMAIL_ADDRESS][DOMAIN_NAME]" at bounding box center [833, 15] width 227 height 0
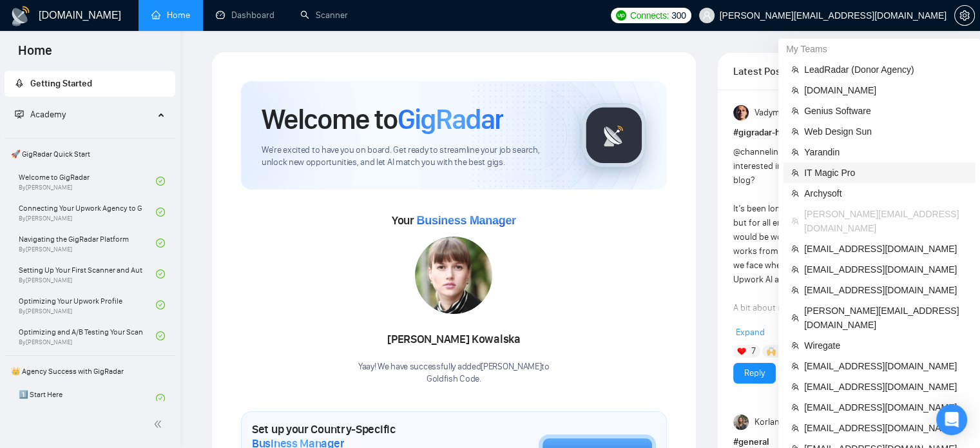
click at [819, 171] on span "IT Magic Pro" at bounding box center [885, 173] width 163 height 14
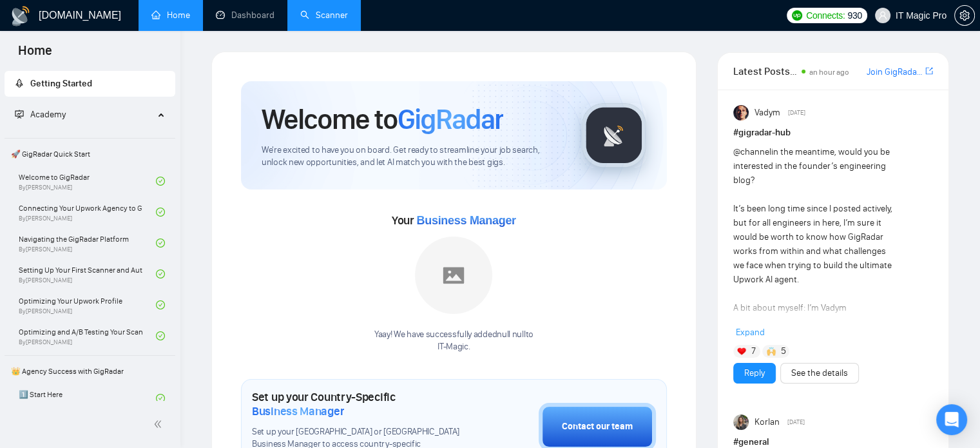
click at [329, 17] on link "Scanner" at bounding box center [324, 15] width 48 height 11
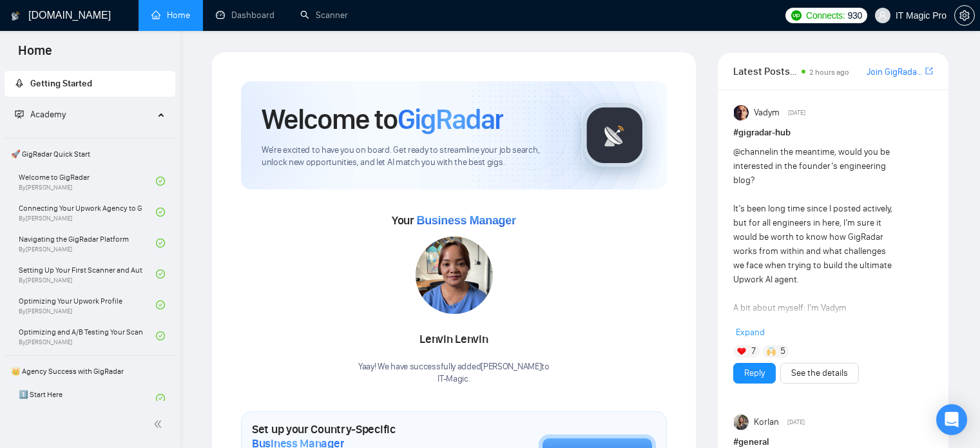
scroll to position [1202, 0]
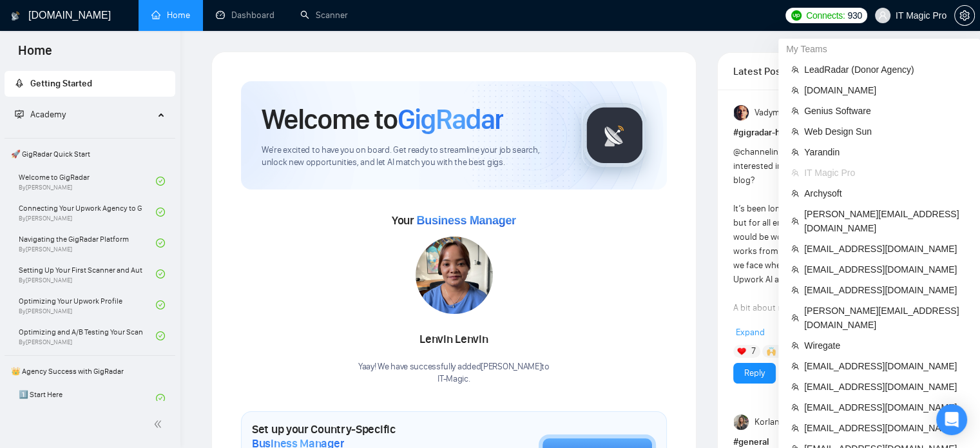
click at [921, 15] on span "IT Magic Pro" at bounding box center [920, 15] width 51 height 0
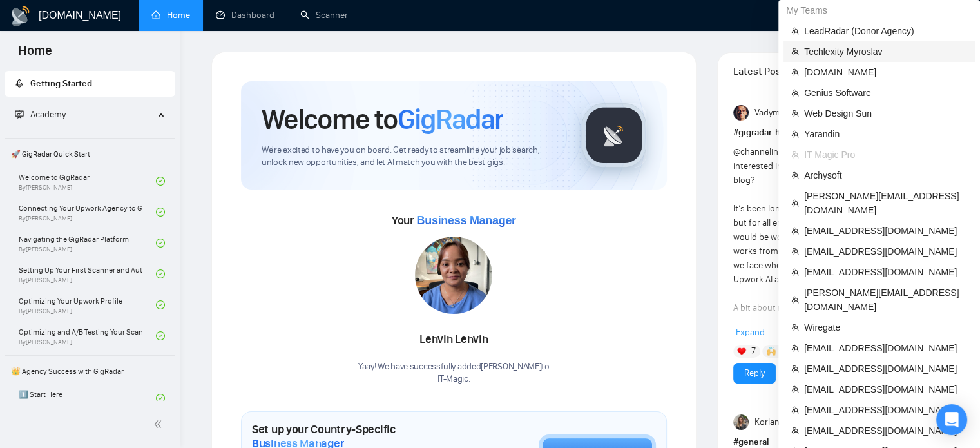
click at [837, 52] on span "Techlexity Myroslav" at bounding box center [885, 51] width 163 height 14
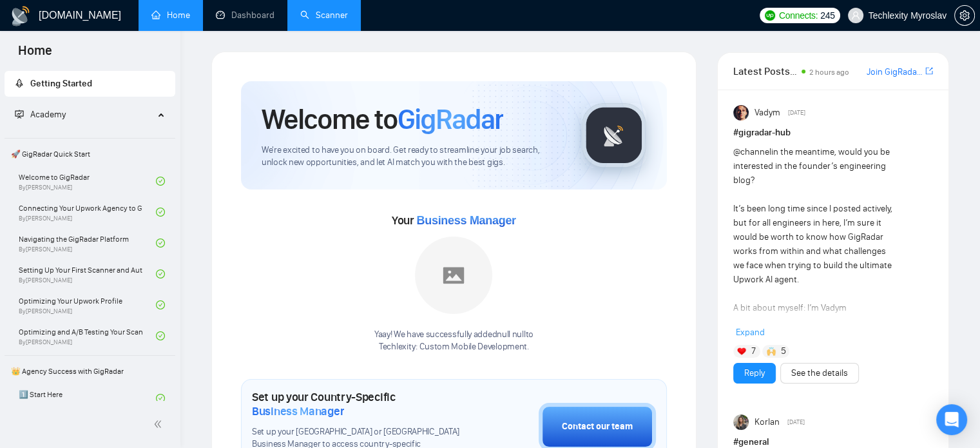
click at [314, 17] on link "Scanner" at bounding box center [324, 15] width 48 height 11
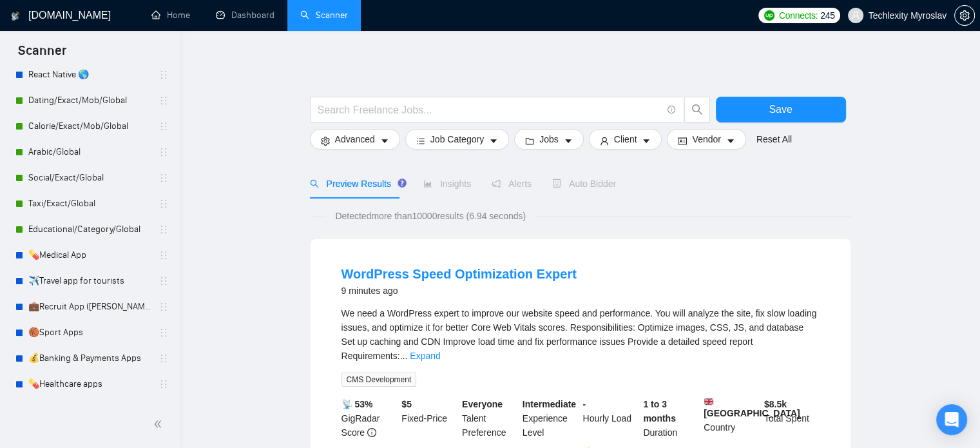
scroll to position [375, 0]
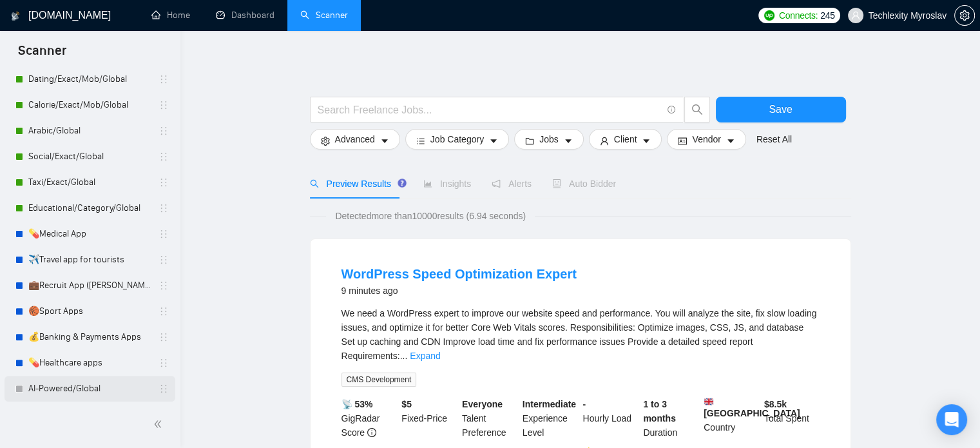
click at [60, 388] on link "AI-Powered/Global" at bounding box center [89, 389] width 122 height 26
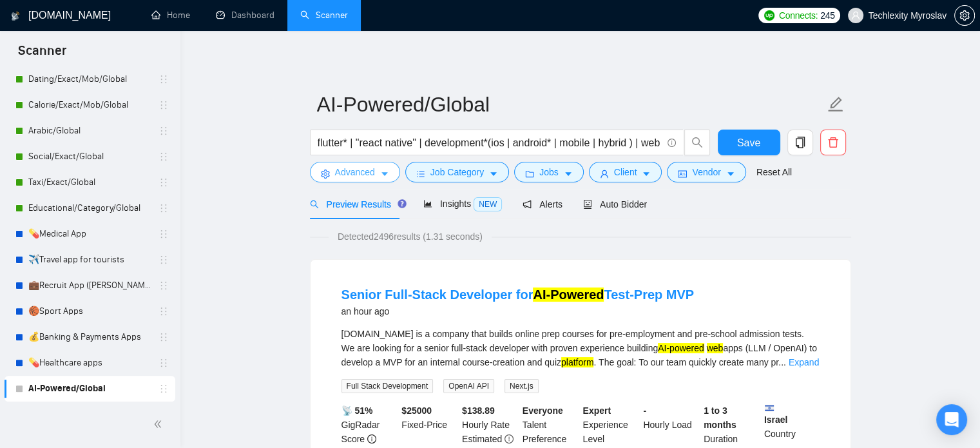
click at [343, 167] on span "Advanced" at bounding box center [355, 172] width 40 height 14
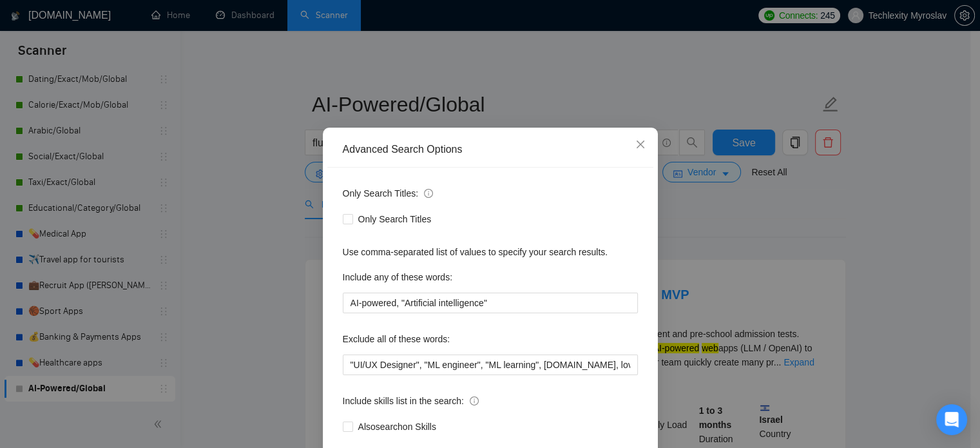
scroll to position [15, 0]
drag, startPoint x: 417, startPoint y: 365, endPoint x: 322, endPoint y: 367, distance: 94.7
click at [327, 367] on div "Only Search Titles: Only Search Titles Use comma-separated list of values to sp…" at bounding box center [490, 317] width 326 height 300
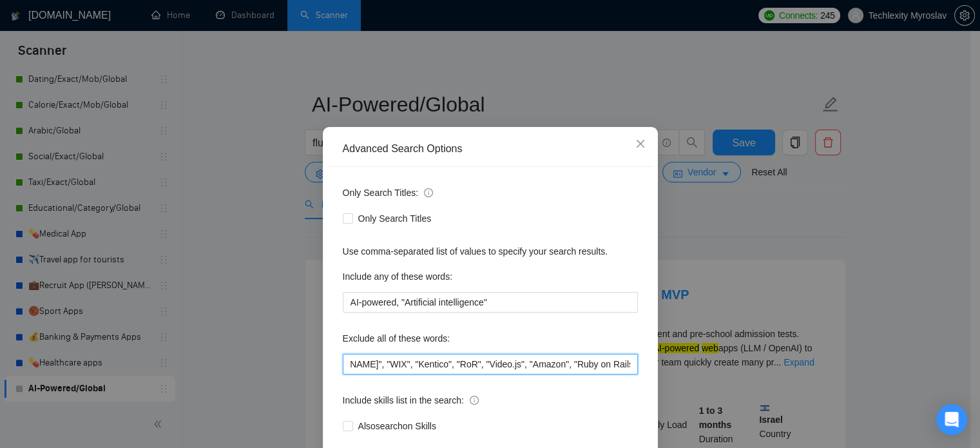
scroll to position [0, 929]
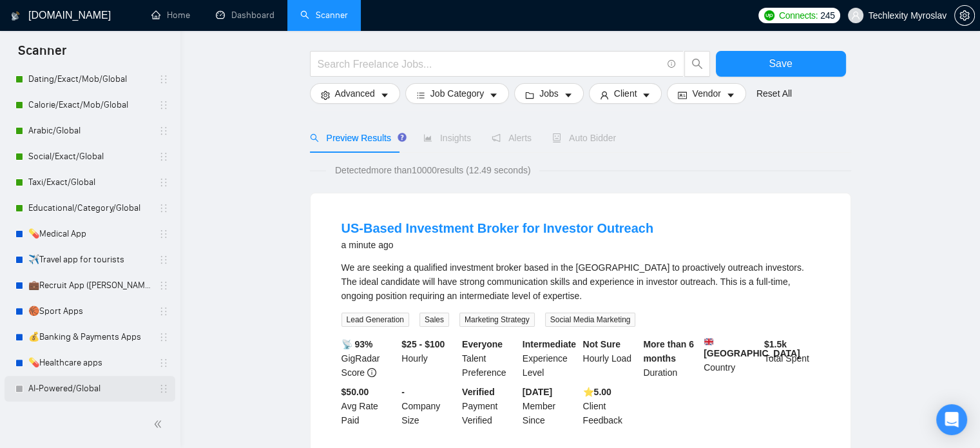
scroll to position [46, 0]
drag, startPoint x: 90, startPoint y: 391, endPoint x: 103, endPoint y: 390, distance: 12.9
click at [90, 391] on link "AI-Powered/Global" at bounding box center [89, 389] width 122 height 26
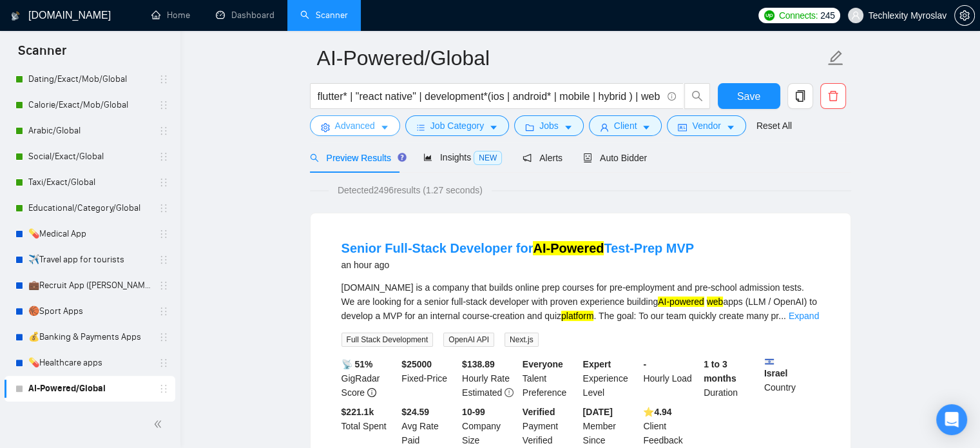
click at [378, 127] on button "Advanced" at bounding box center [355, 125] width 90 height 21
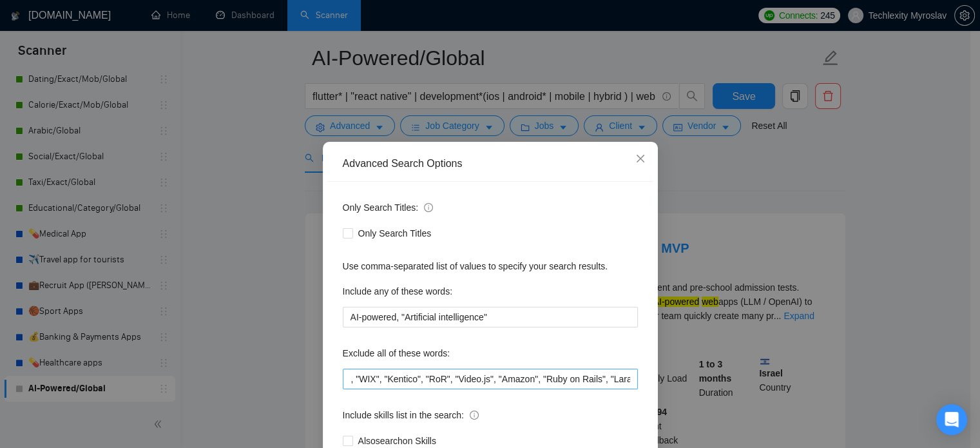
scroll to position [0, 929]
click at [635, 154] on icon "close" at bounding box center [640, 158] width 10 height 10
